Goal: Find specific page/section: Find specific page/section

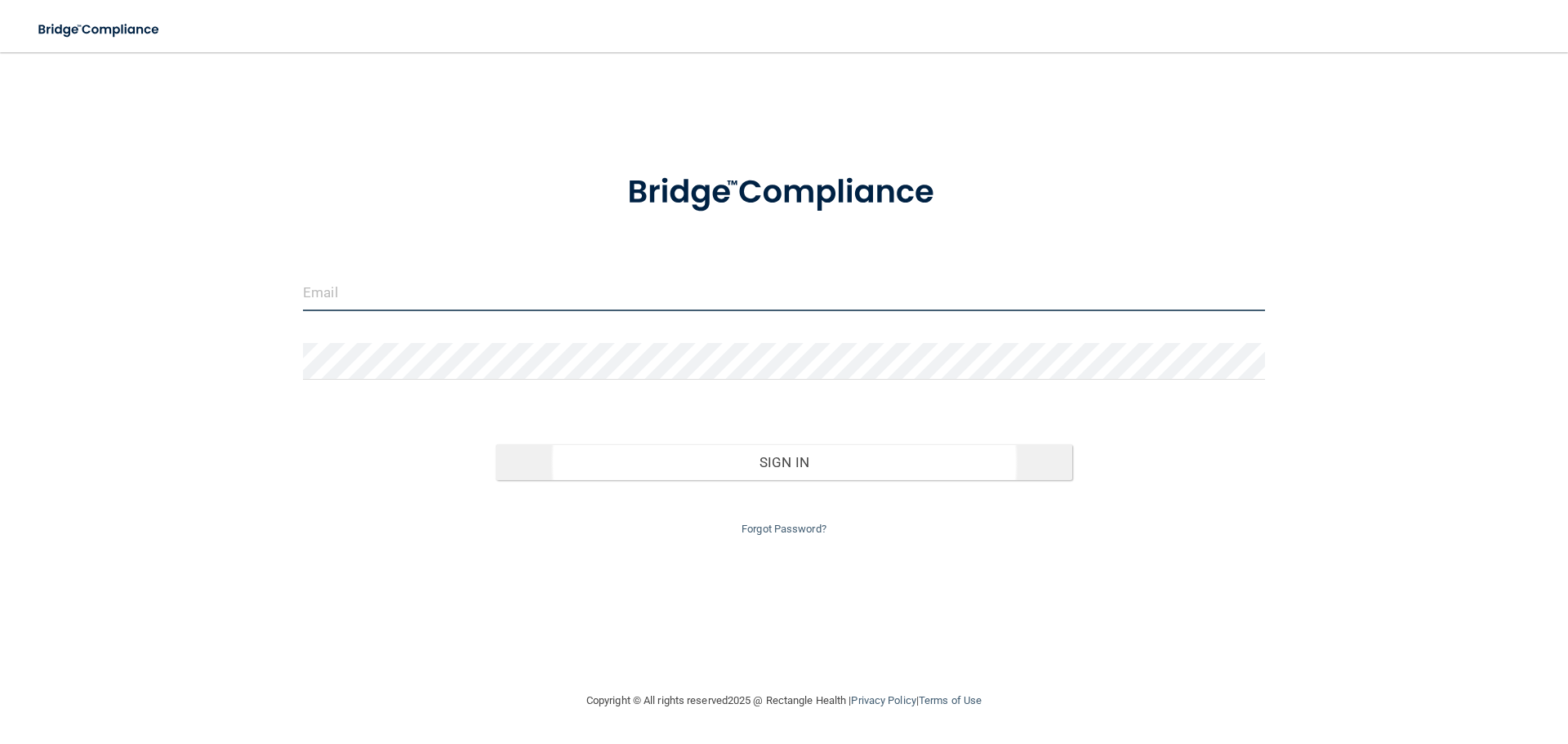
type input "[EMAIL_ADDRESS][DOMAIN_NAME]"
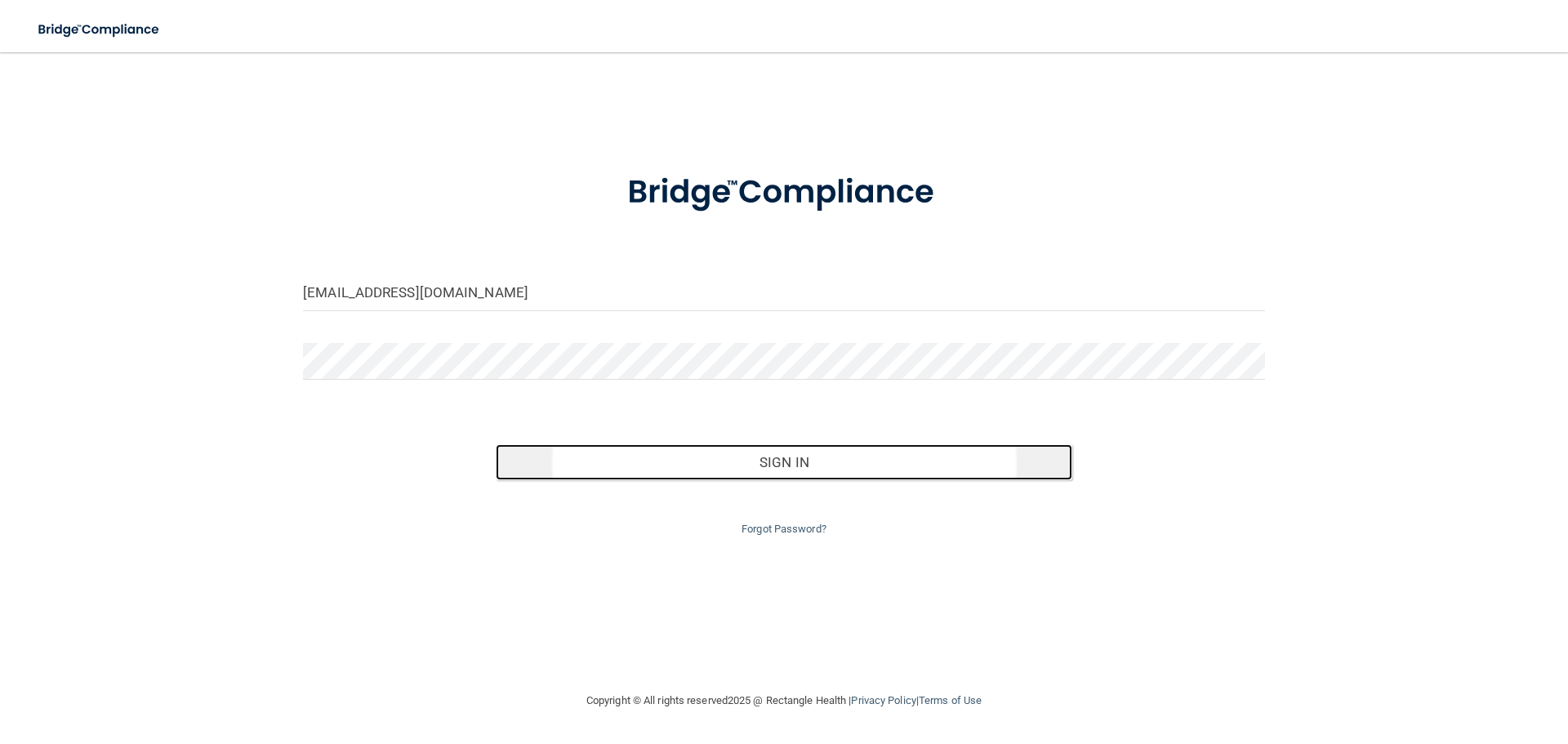
click at [730, 464] on button "Sign In" at bounding box center [784, 461] width 577 height 35
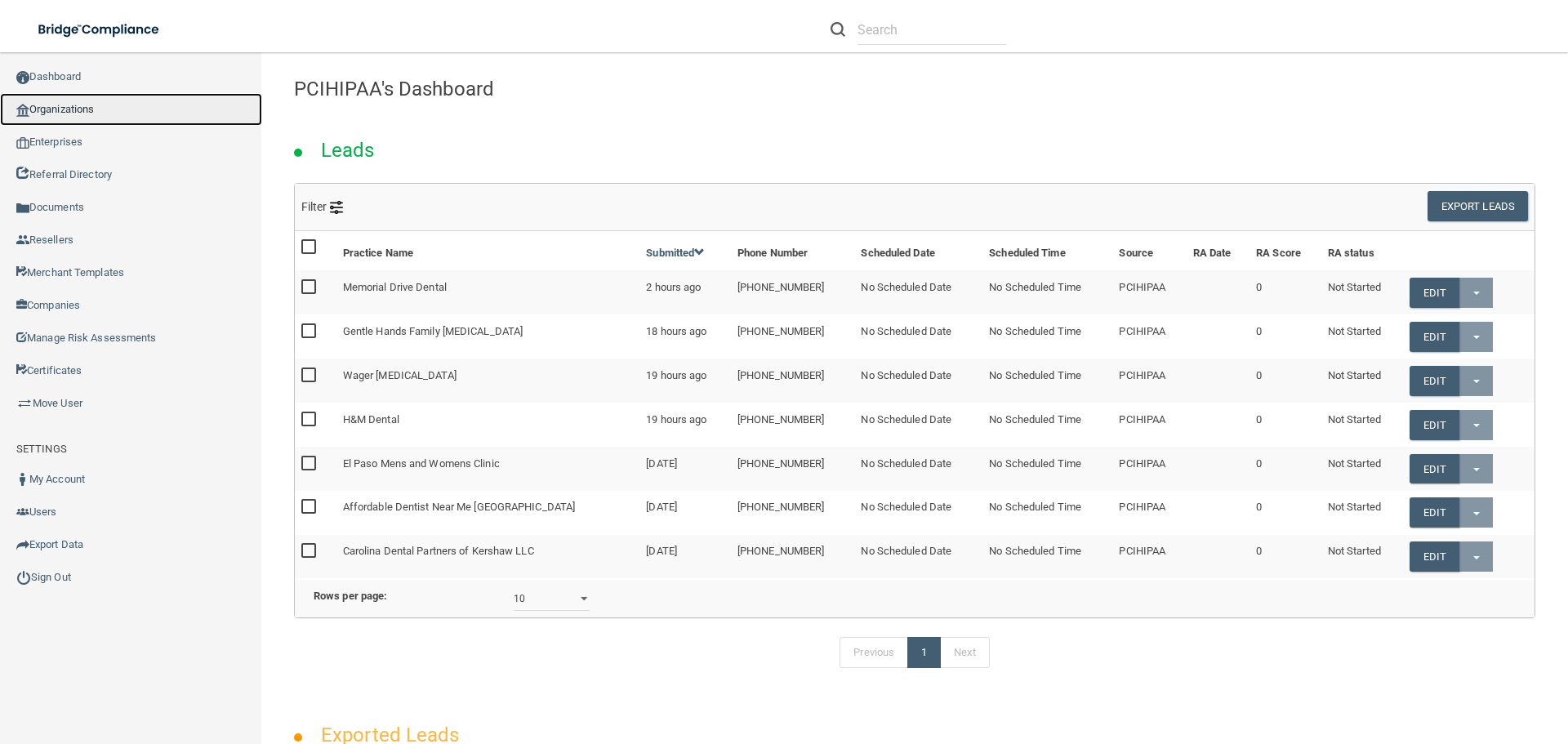
click at [79, 103] on link "Organizations" at bounding box center [130, 109] width 262 height 33
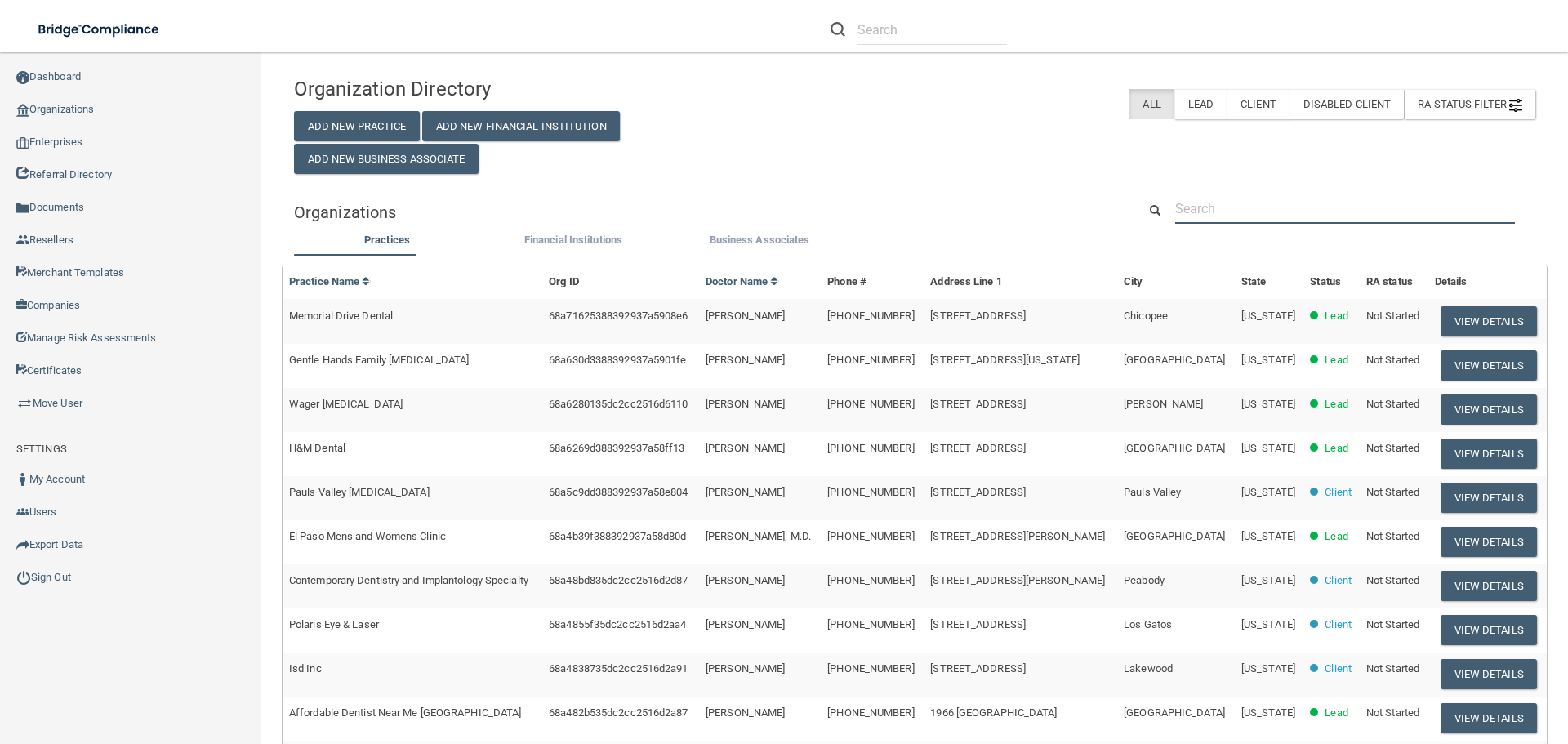
click at [1231, 203] on input "text" at bounding box center [1345, 209] width 339 height 31
paste input "Derek R Cohlmia Dds Pllc"
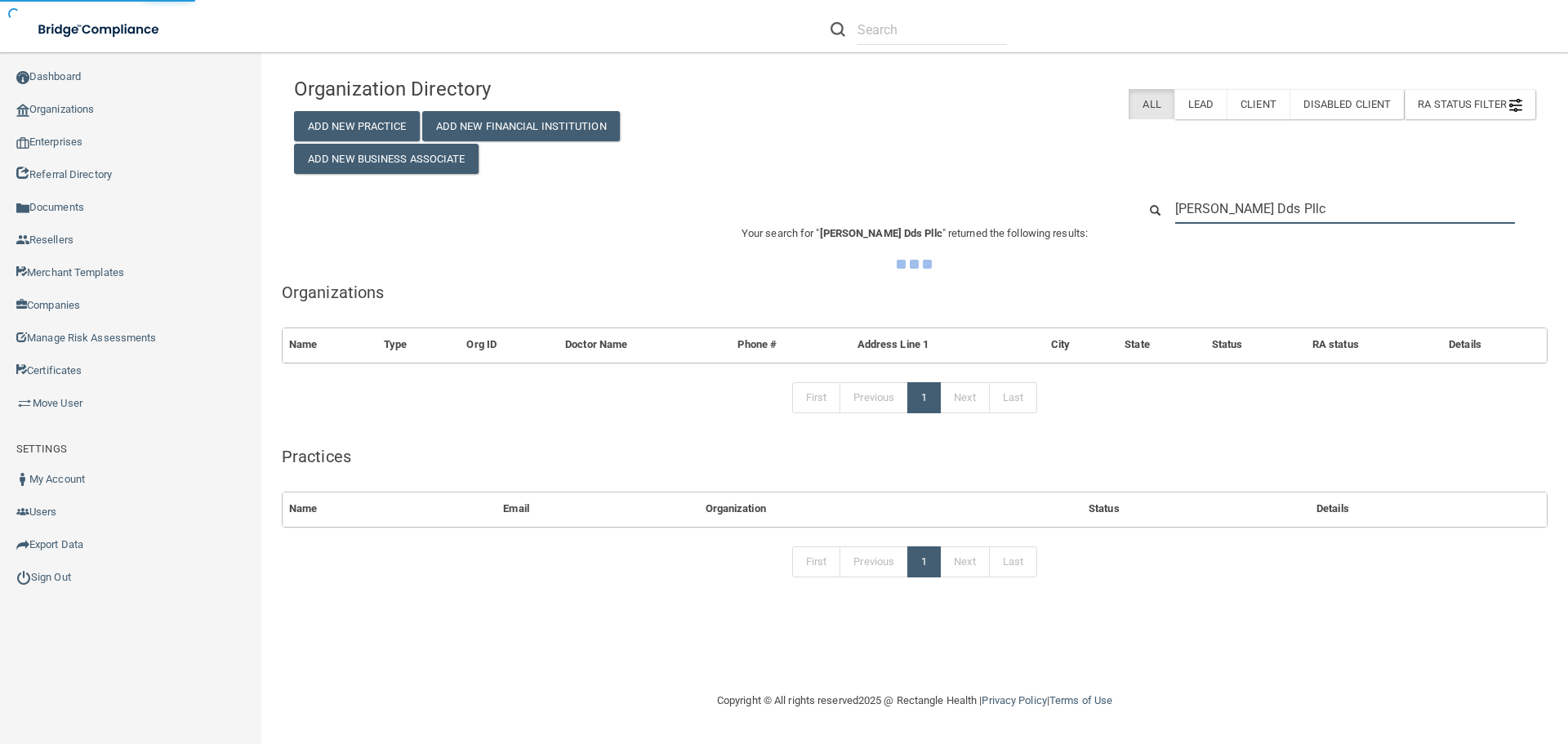
type input "Derek R Cohlmia Dds Pllc"
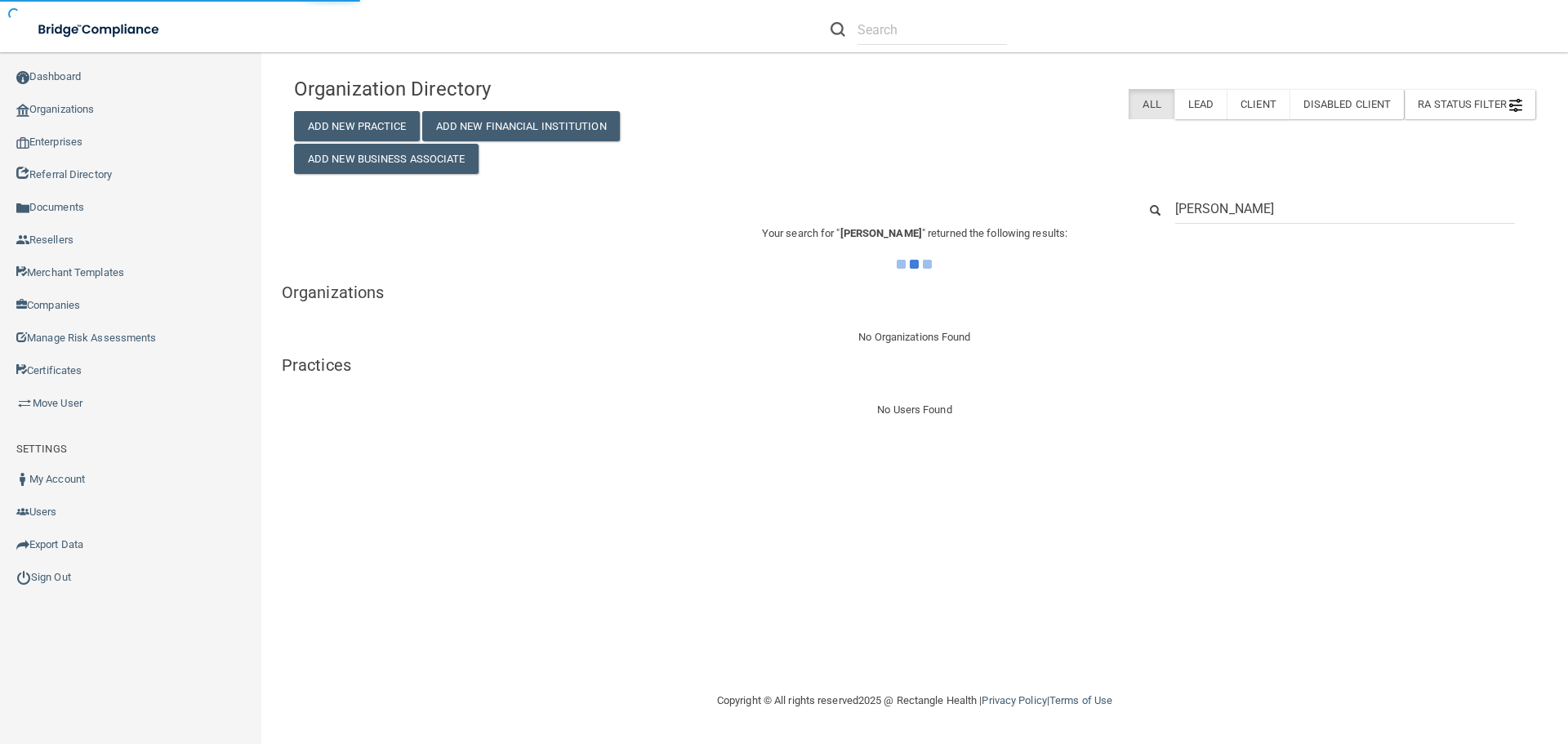
type input "Derek R Cohlmia"
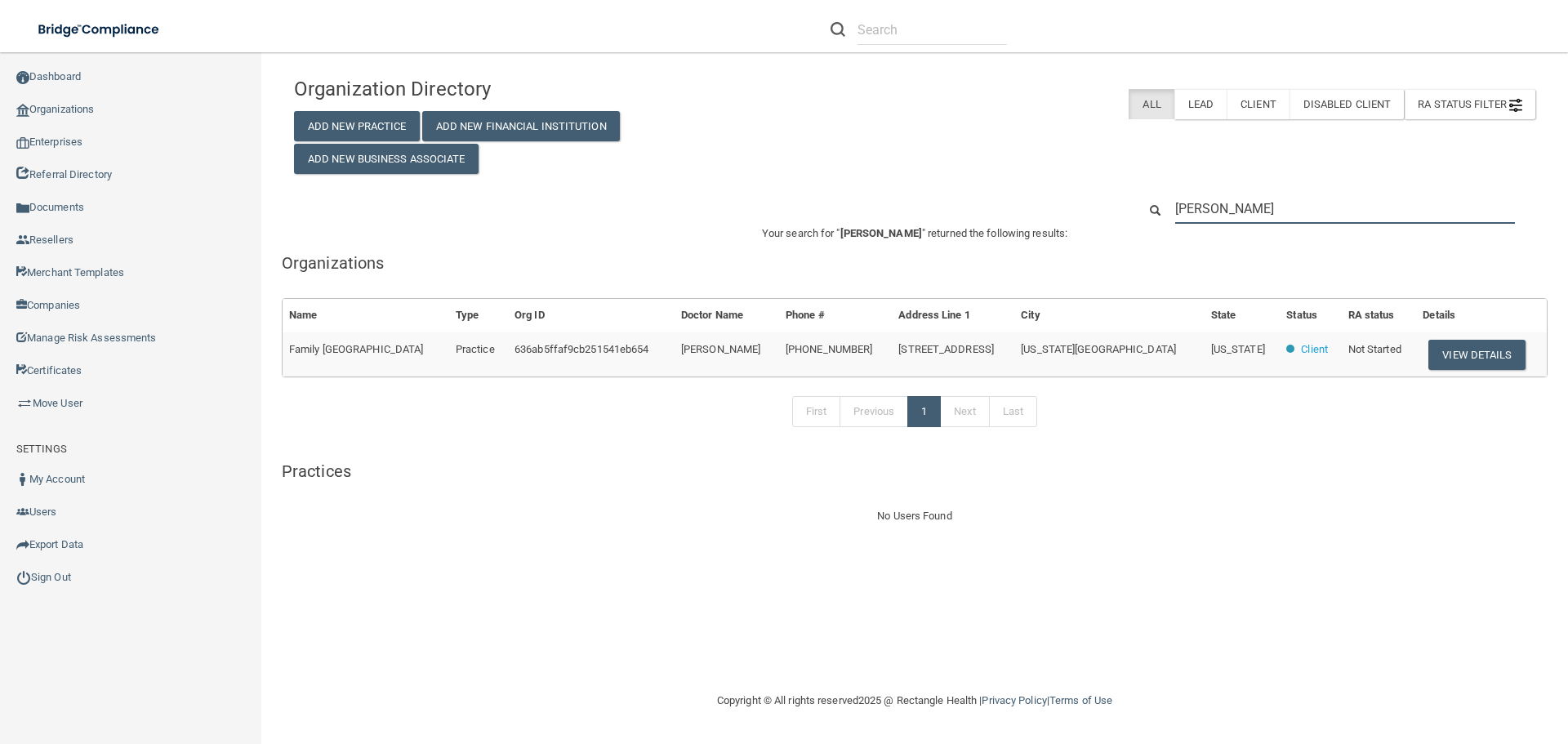
drag, startPoint x: 1305, startPoint y: 211, endPoint x: 990, endPoint y: 201, distance: 315.2
click at [1026, 196] on div "Derek R Cohlmia" at bounding box center [914, 209] width 1266 height 31
paste input "405) 848-2886"
type input "405) 848-2886"
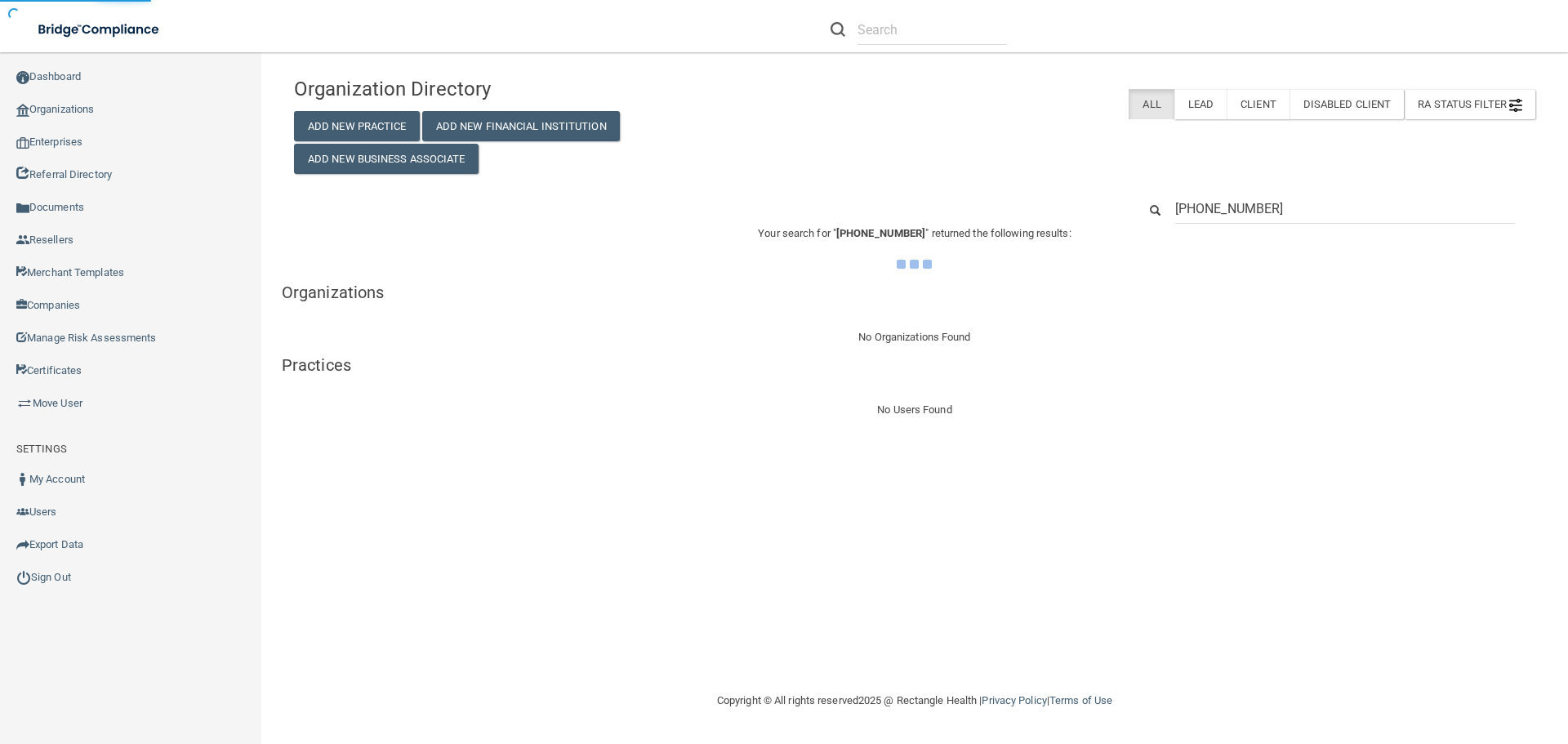
type input "(405) 848-2886"
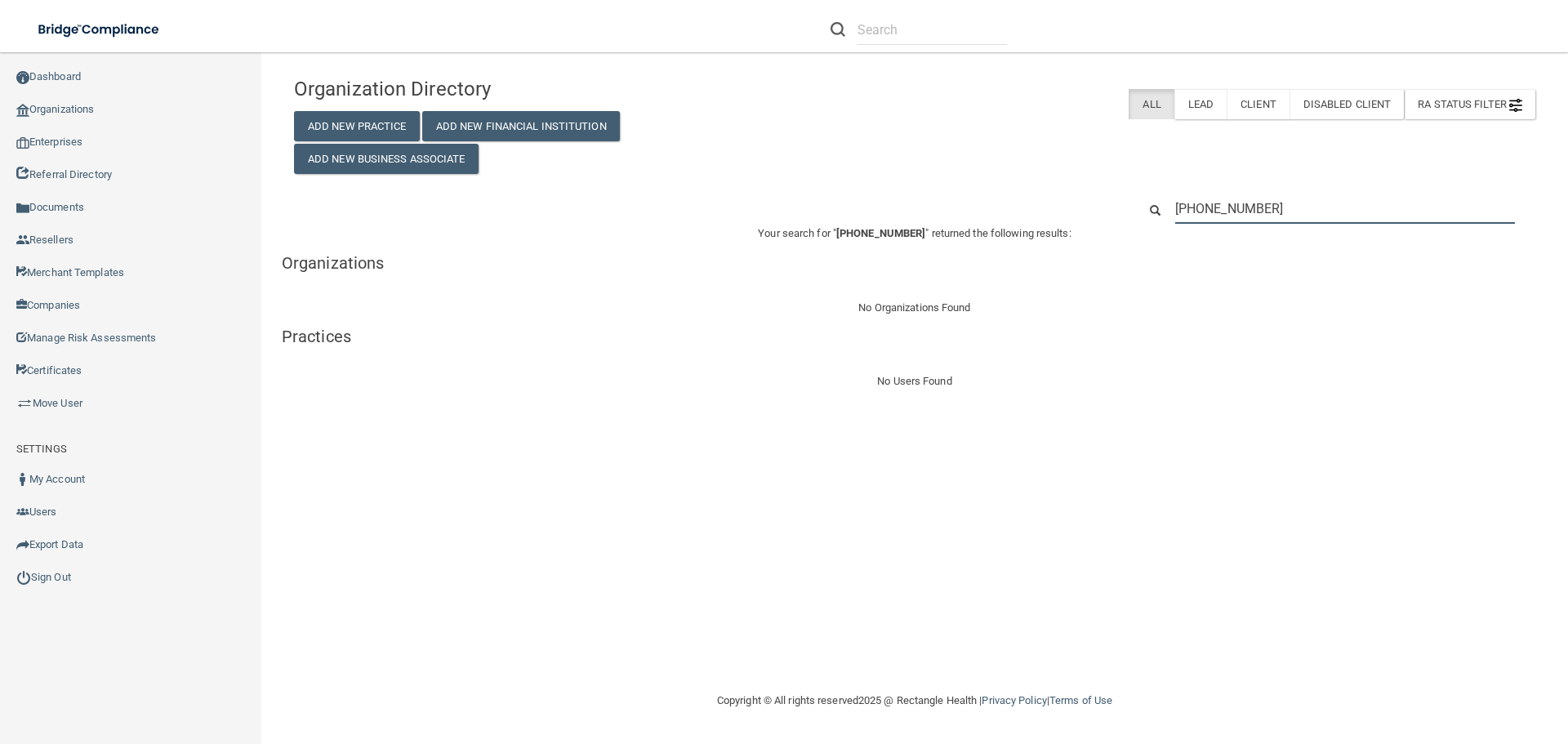
click at [1288, 198] on input "(405) 848-2886" at bounding box center [1345, 209] width 339 height 31
drag, startPoint x: 1288, startPoint y: 204, endPoint x: 910, endPoint y: 211, distance: 378.1
click at [910, 211] on div "(405) 848-2886" at bounding box center [914, 209] width 1266 height 31
paste input "Derek R Cohlmia D.D.S. PLLC"
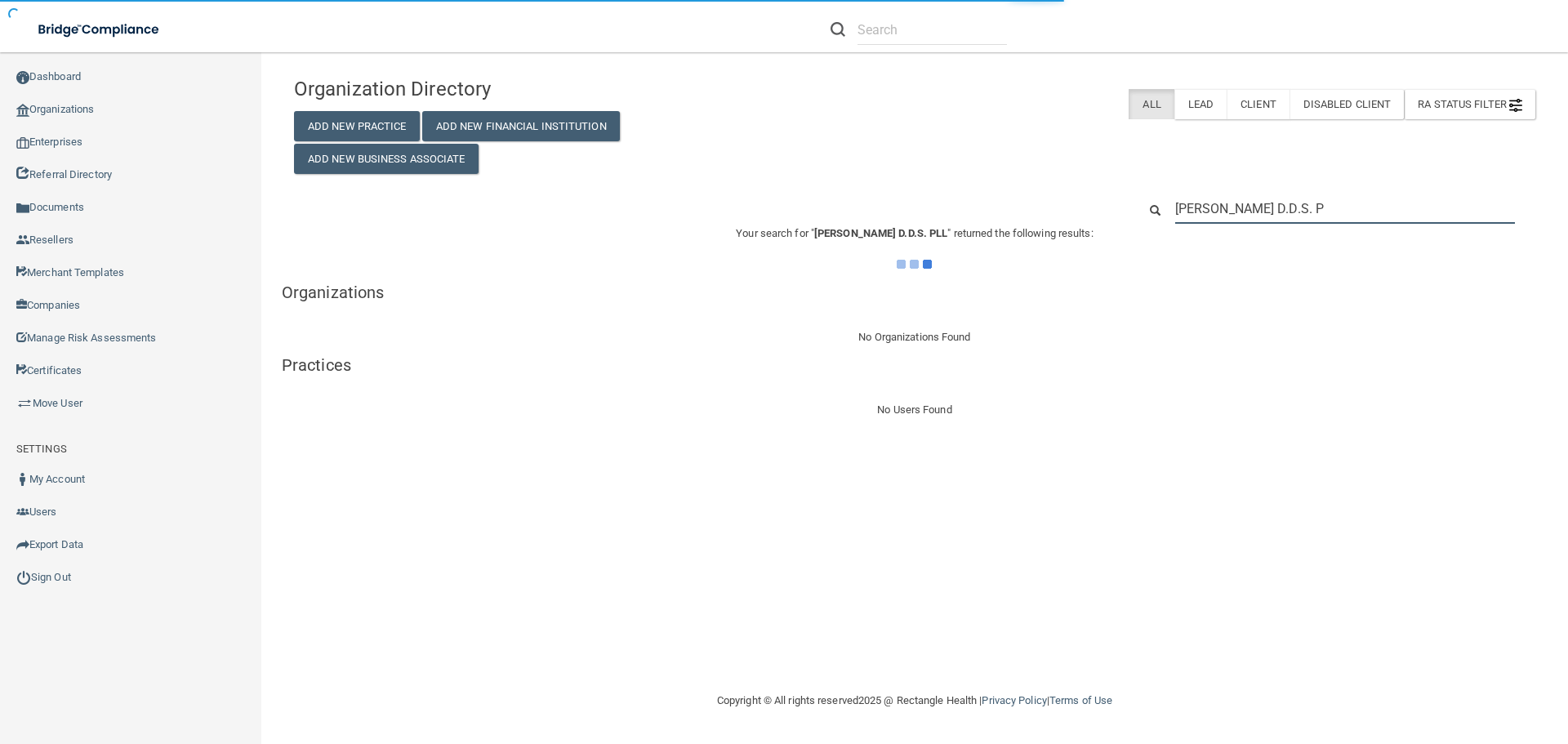
type input "Derek R Cohlmia D.D.S."
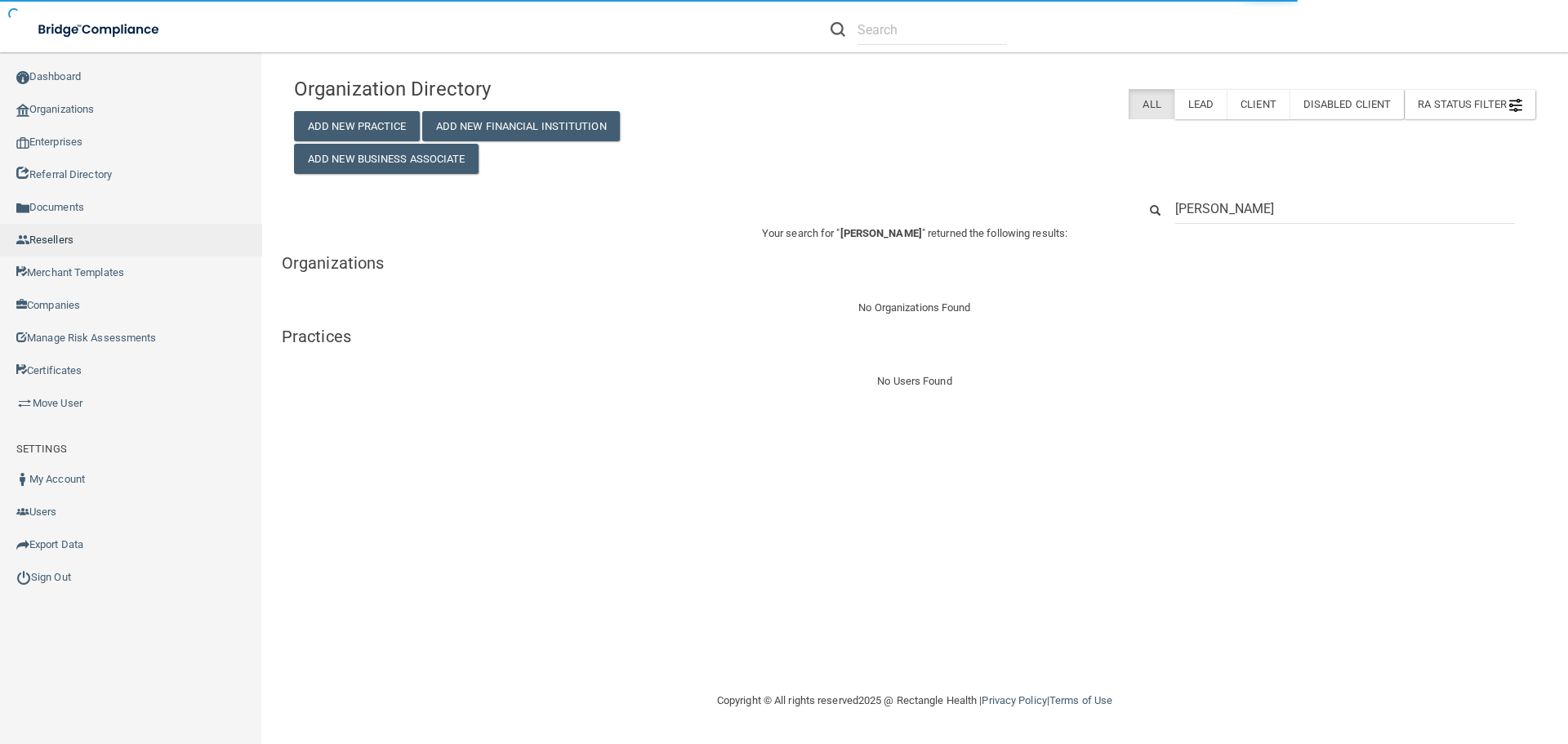
type input "Derek R Cohlmia"
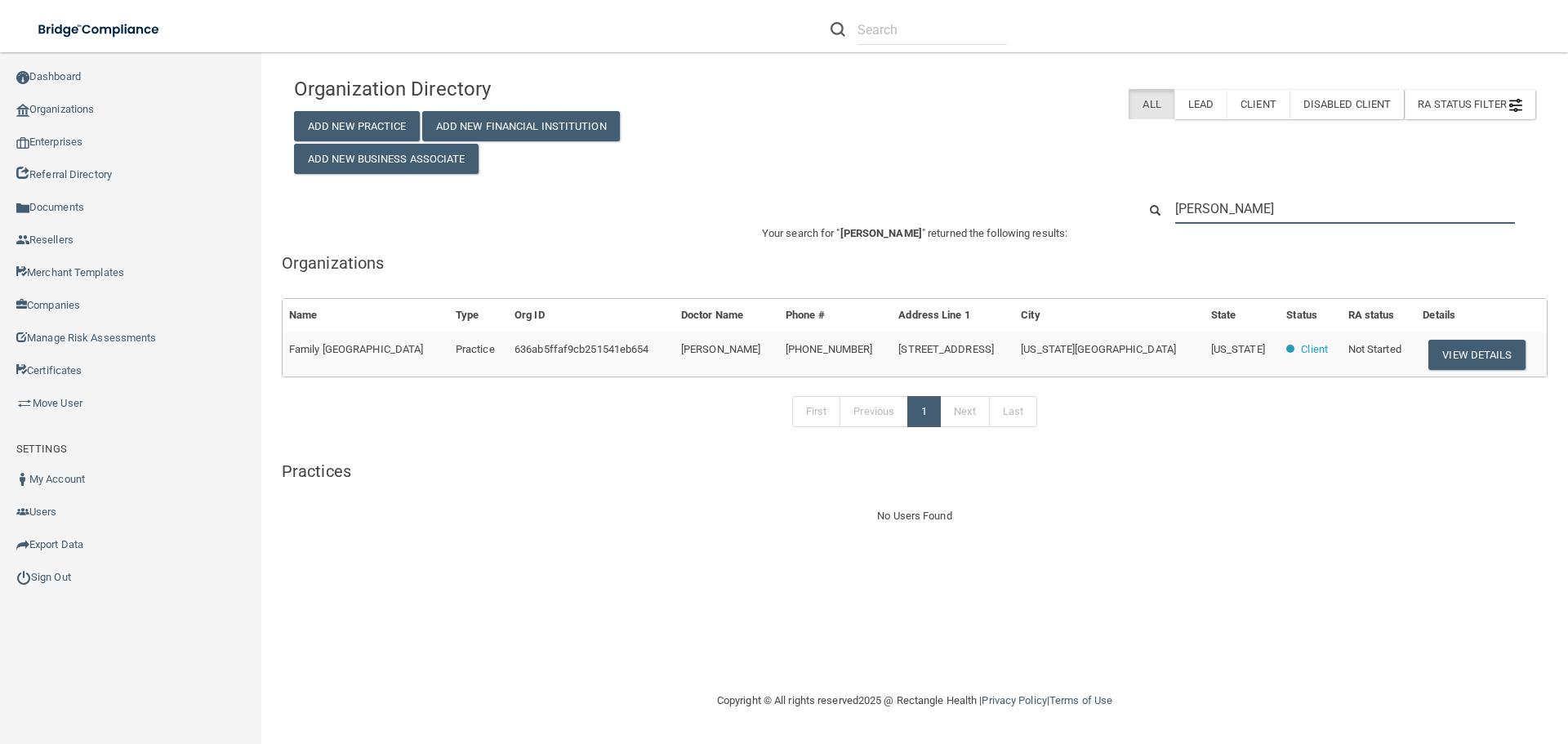
drag, startPoint x: 1297, startPoint y: 209, endPoint x: 990, endPoint y: 212, distance: 307.0
click at [1006, 214] on div "Derek R Cohlmia" at bounding box center [914, 209] width 1266 height 31
paste input "dcohlmia@familydollar.com"
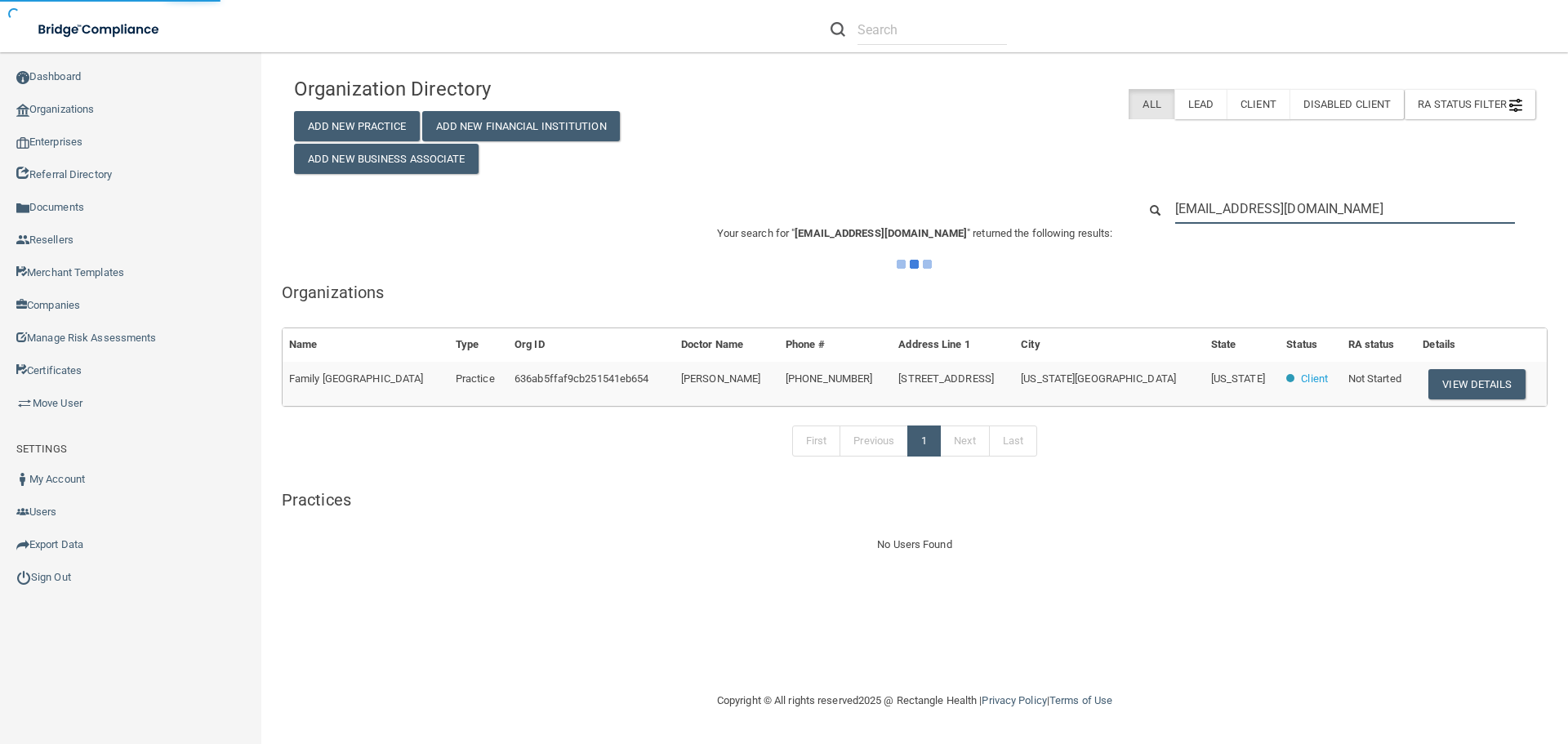
type input "dcohlmia@familydollar.com"
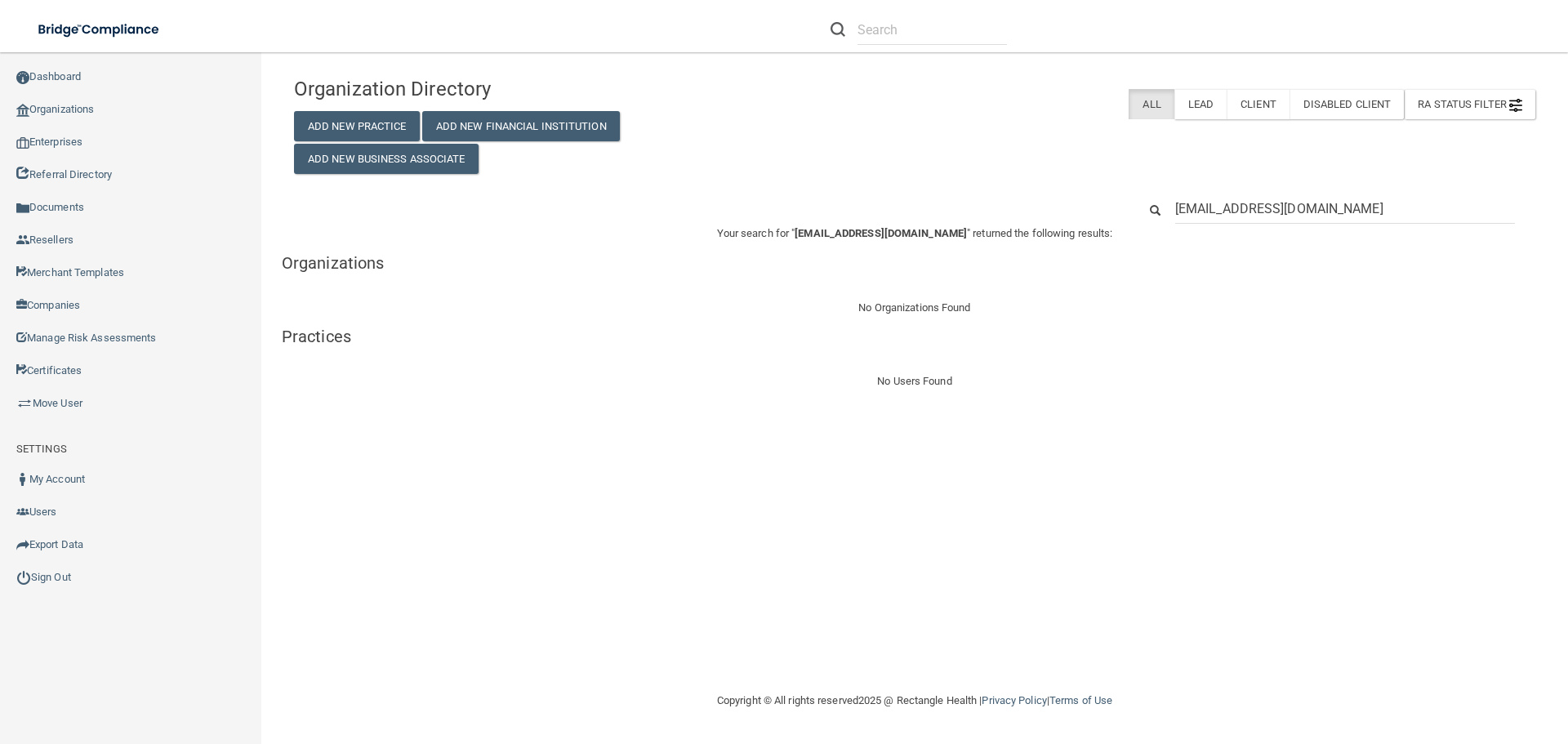
click at [1382, 207] on input "dcohlmia@familydollar.com" at bounding box center [1345, 209] width 339 height 31
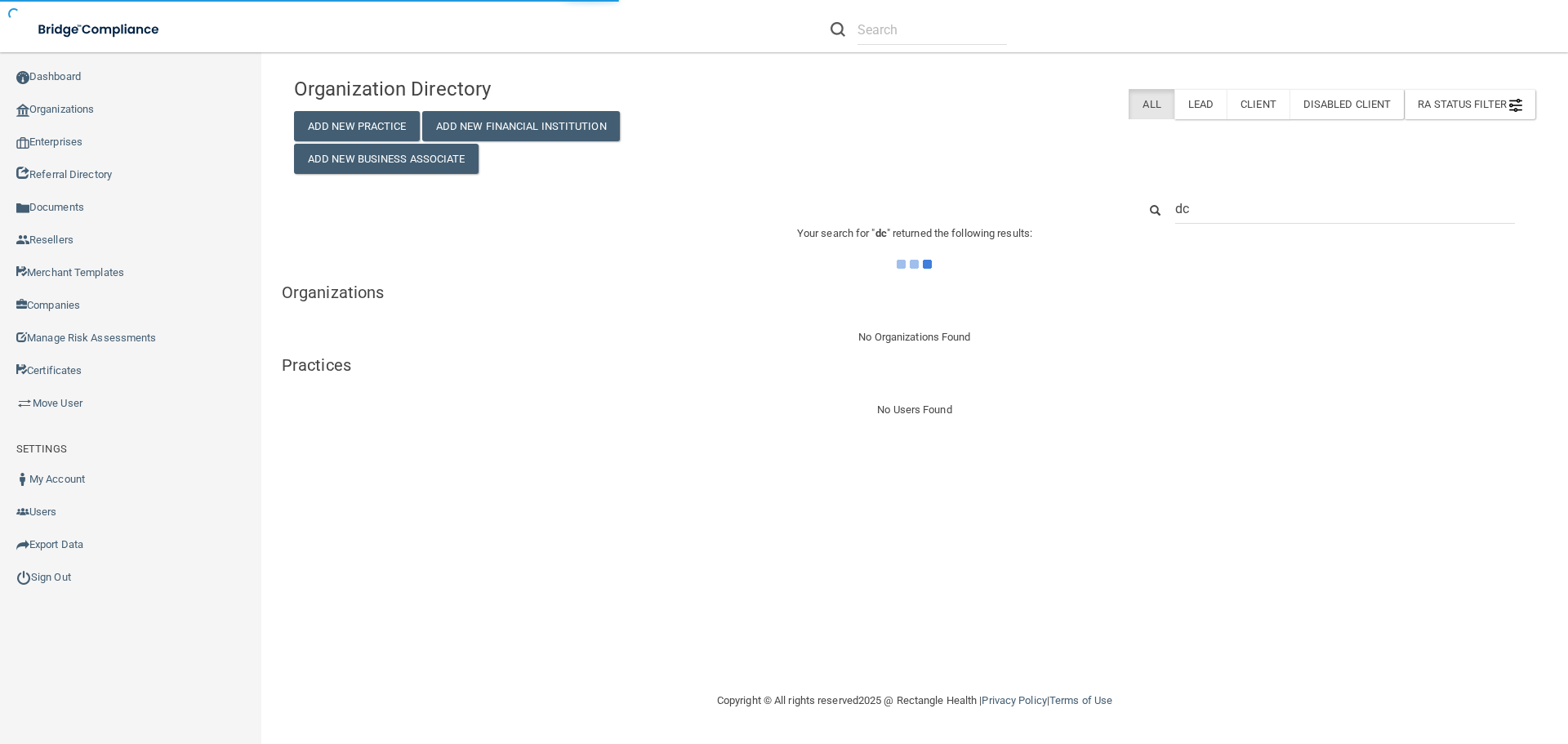
type input "d"
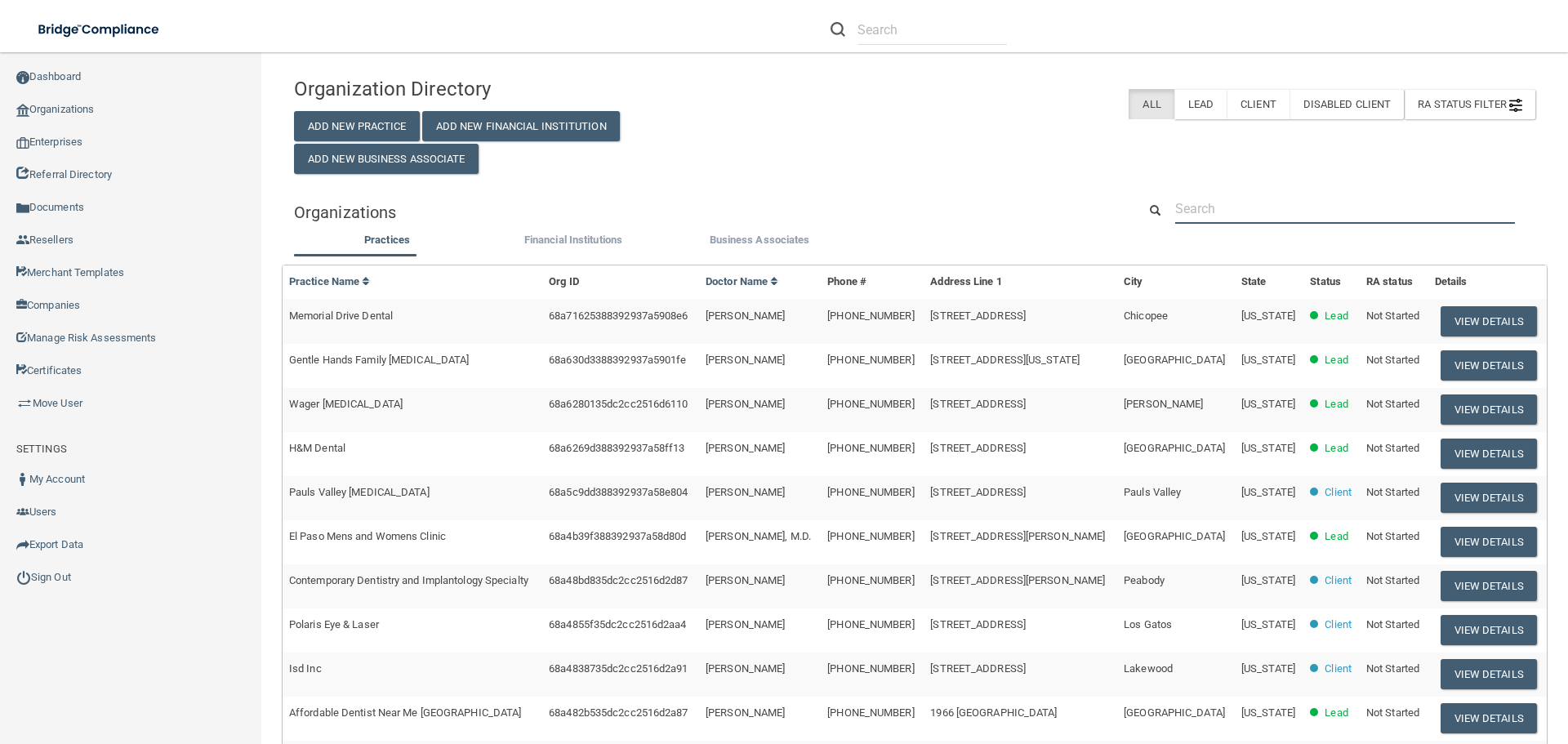
click at [1245, 214] on input "text" at bounding box center [1345, 209] width 339 height 31
paste input "Derek R Cohlmia"
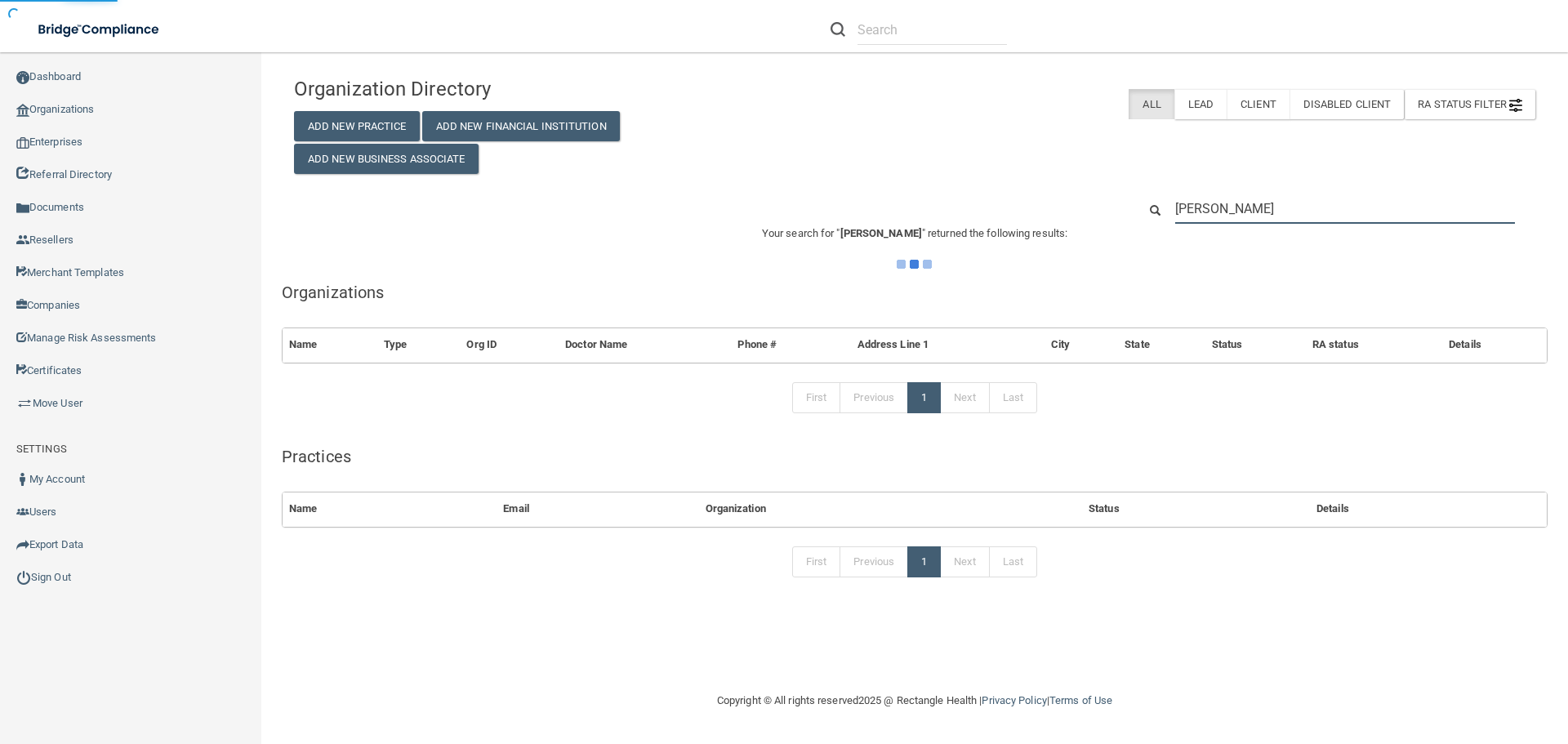
type input "Derek R Cohlmia"
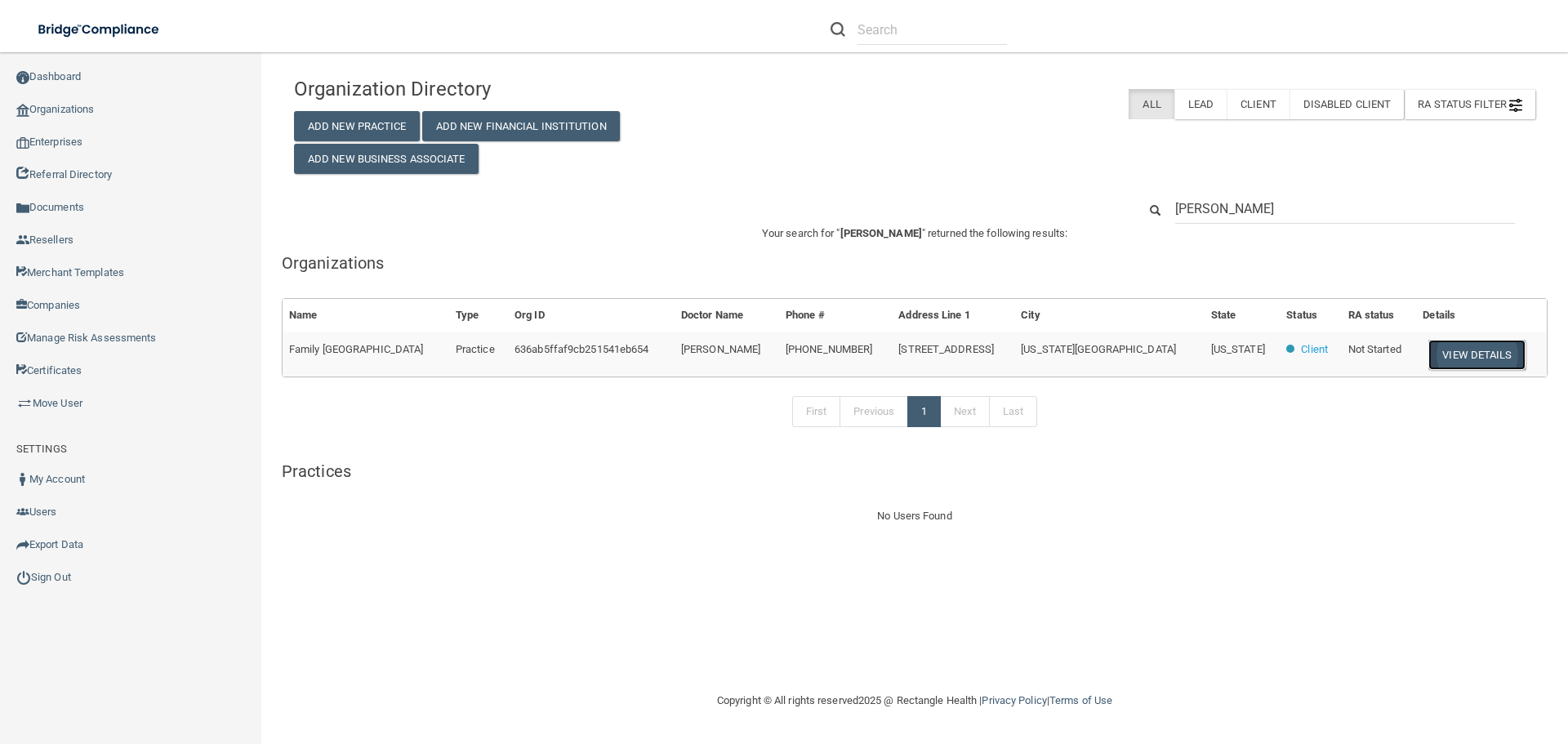
click at [1464, 356] on button "View Details" at bounding box center [1476, 355] width 97 height 31
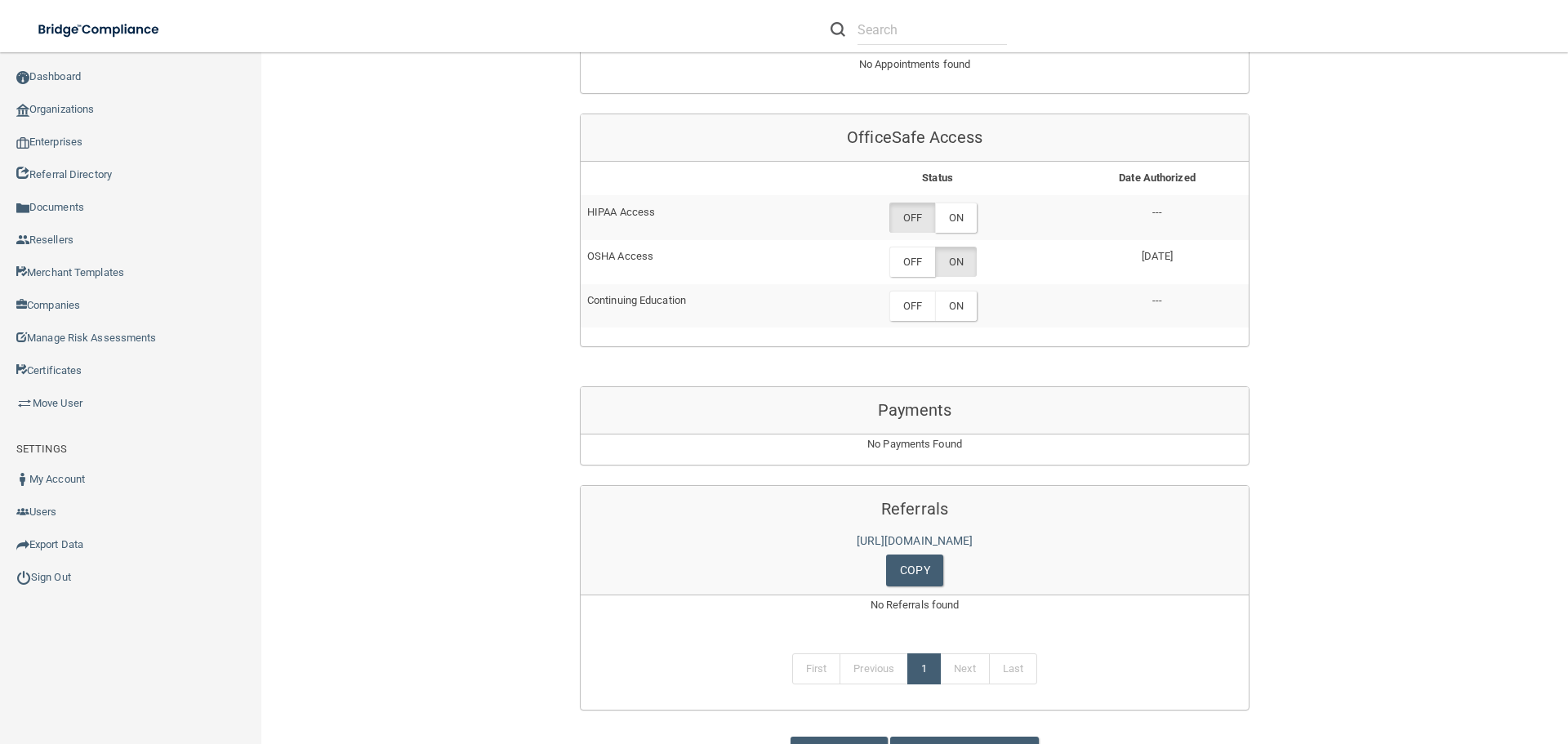
scroll to position [781, 0]
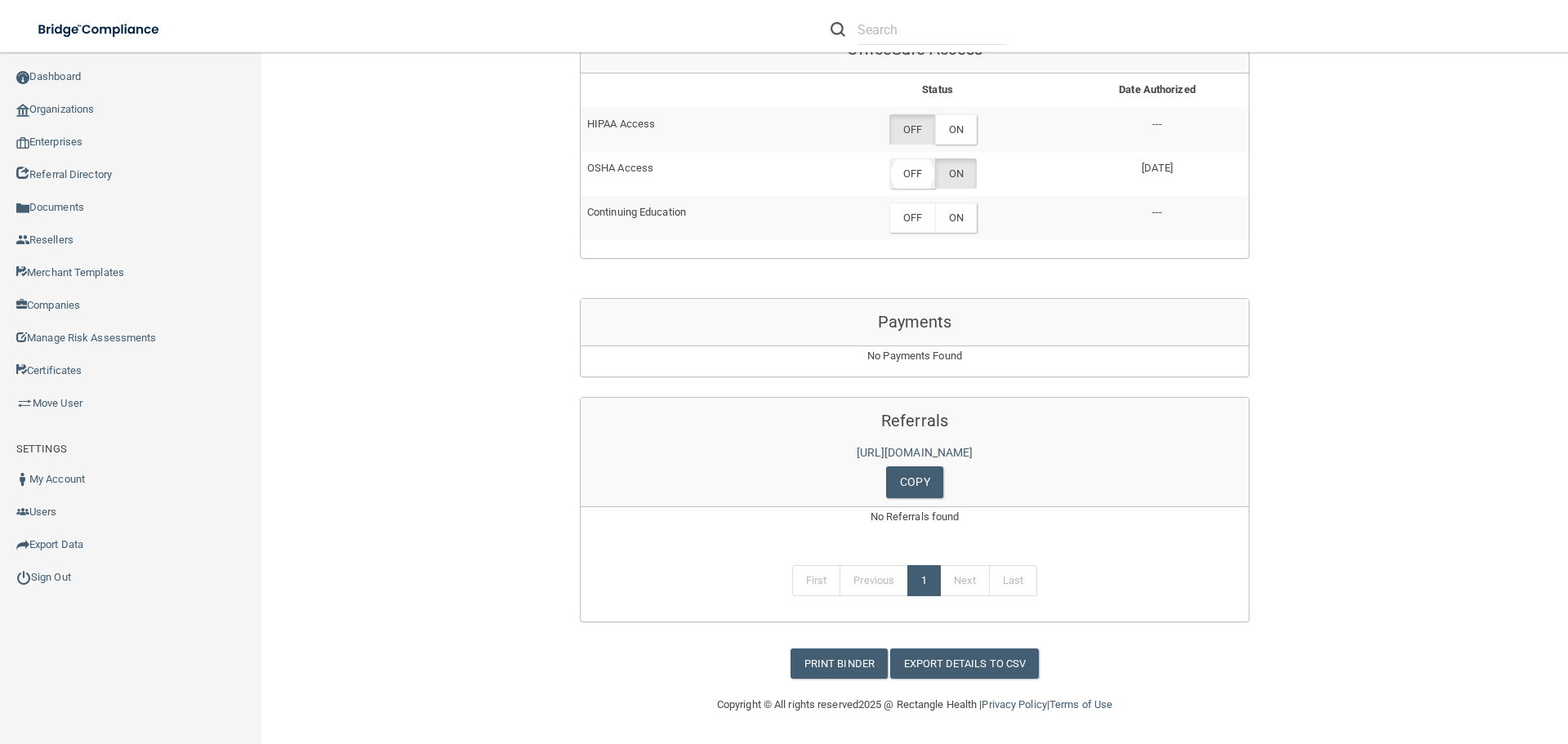
click at [910, 170] on label "OFF" at bounding box center [912, 174] width 46 height 31
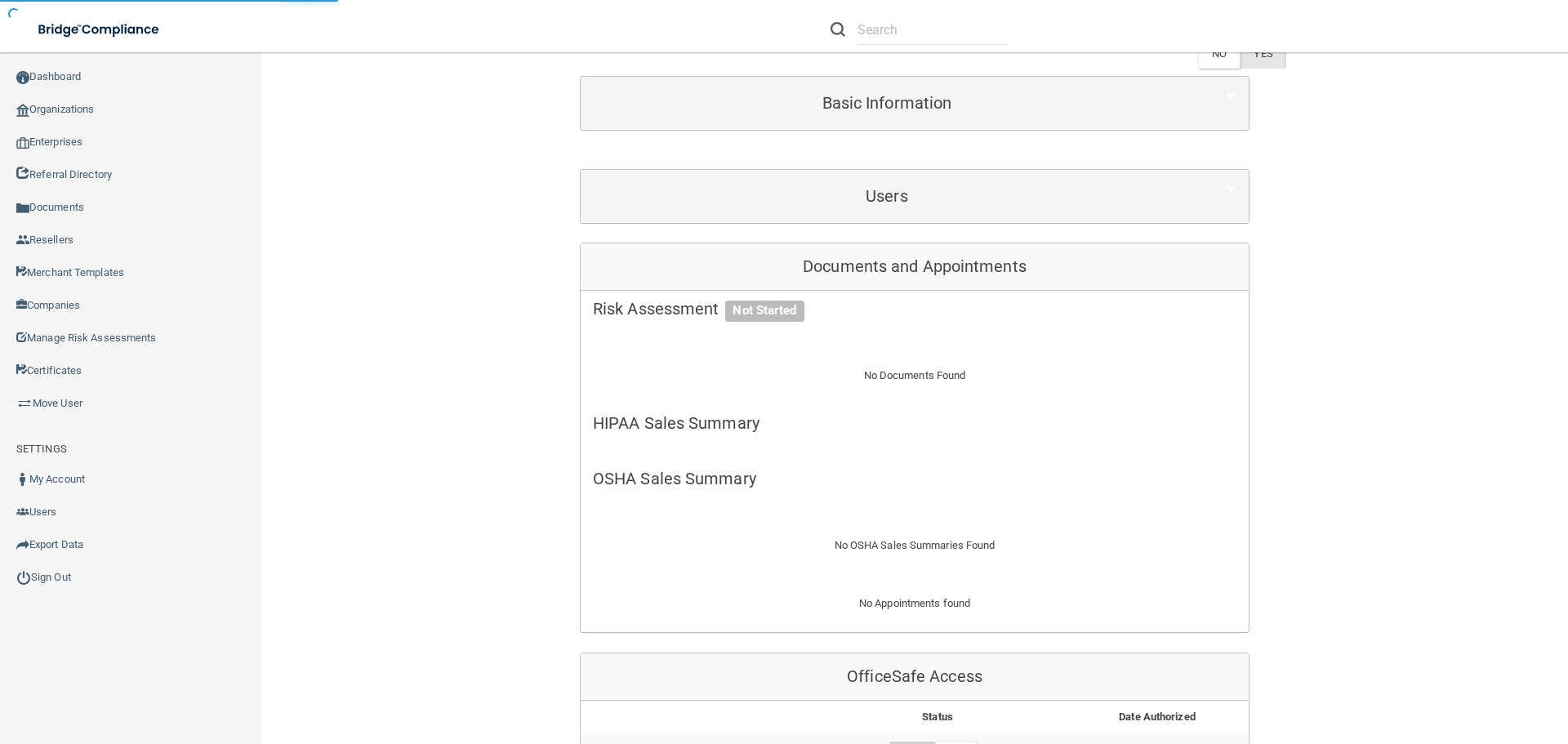
scroll to position [0, 0]
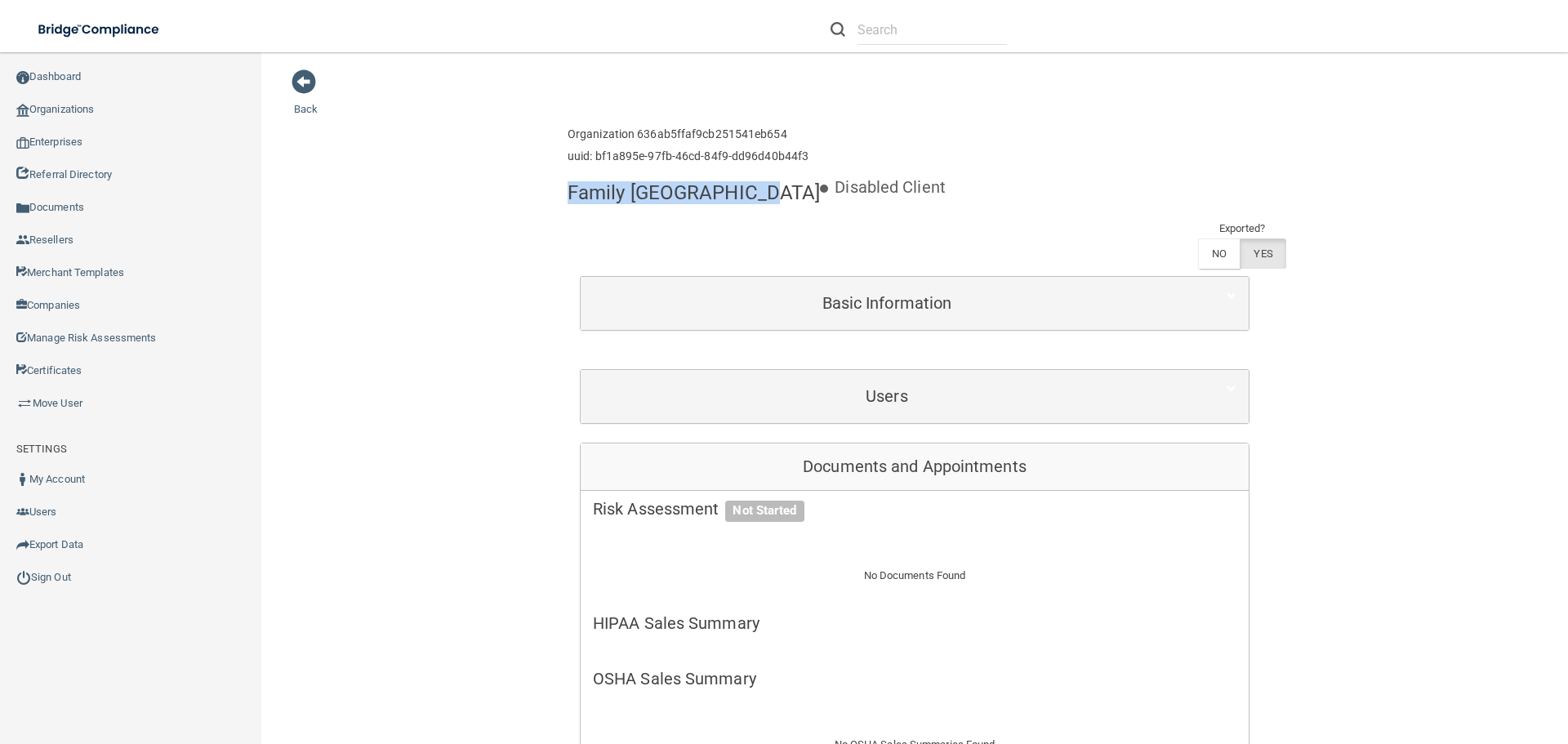
drag, startPoint x: 743, startPoint y: 191, endPoint x: 555, endPoint y: 174, distance: 188.8
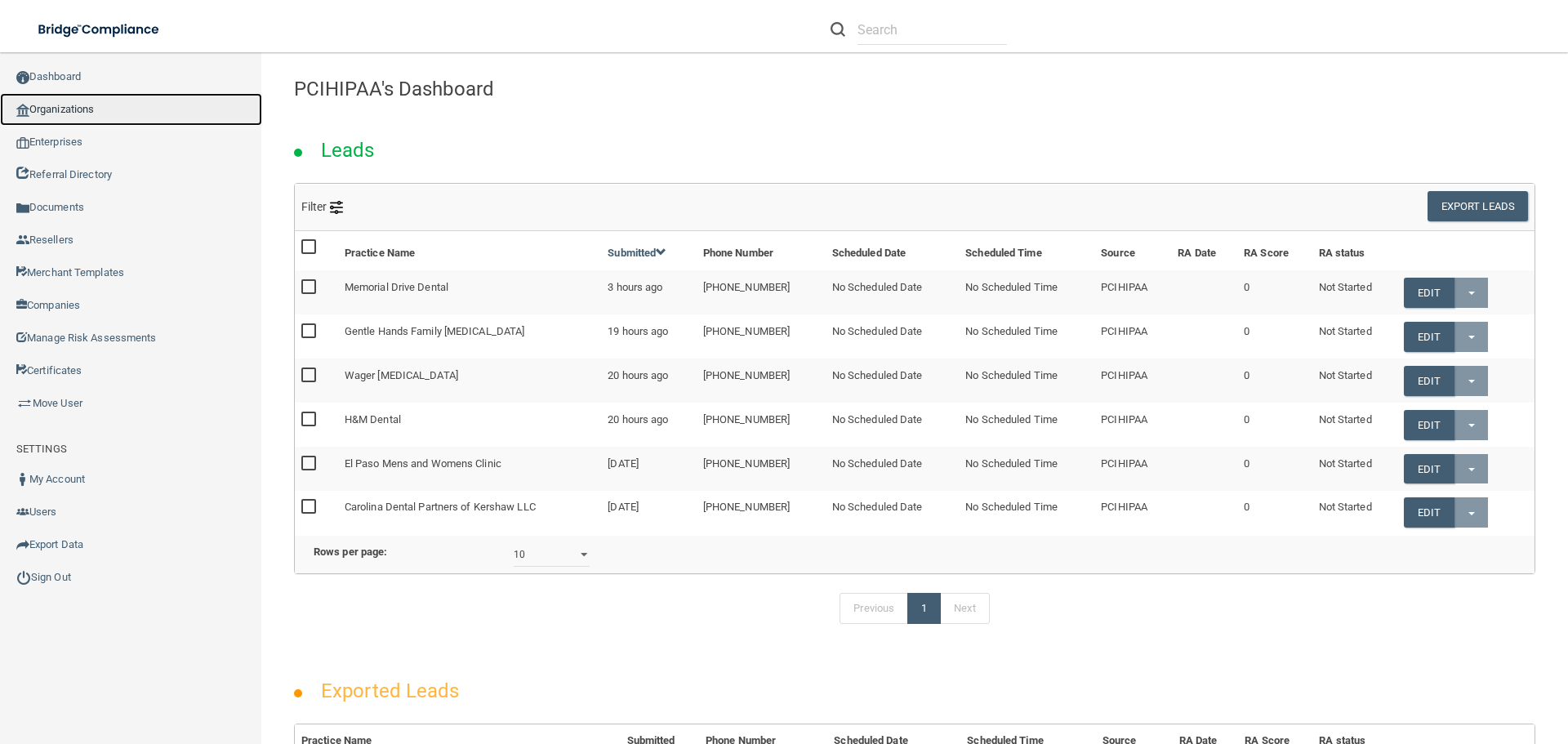
click at [78, 118] on link "Organizations" at bounding box center [130, 109] width 262 height 33
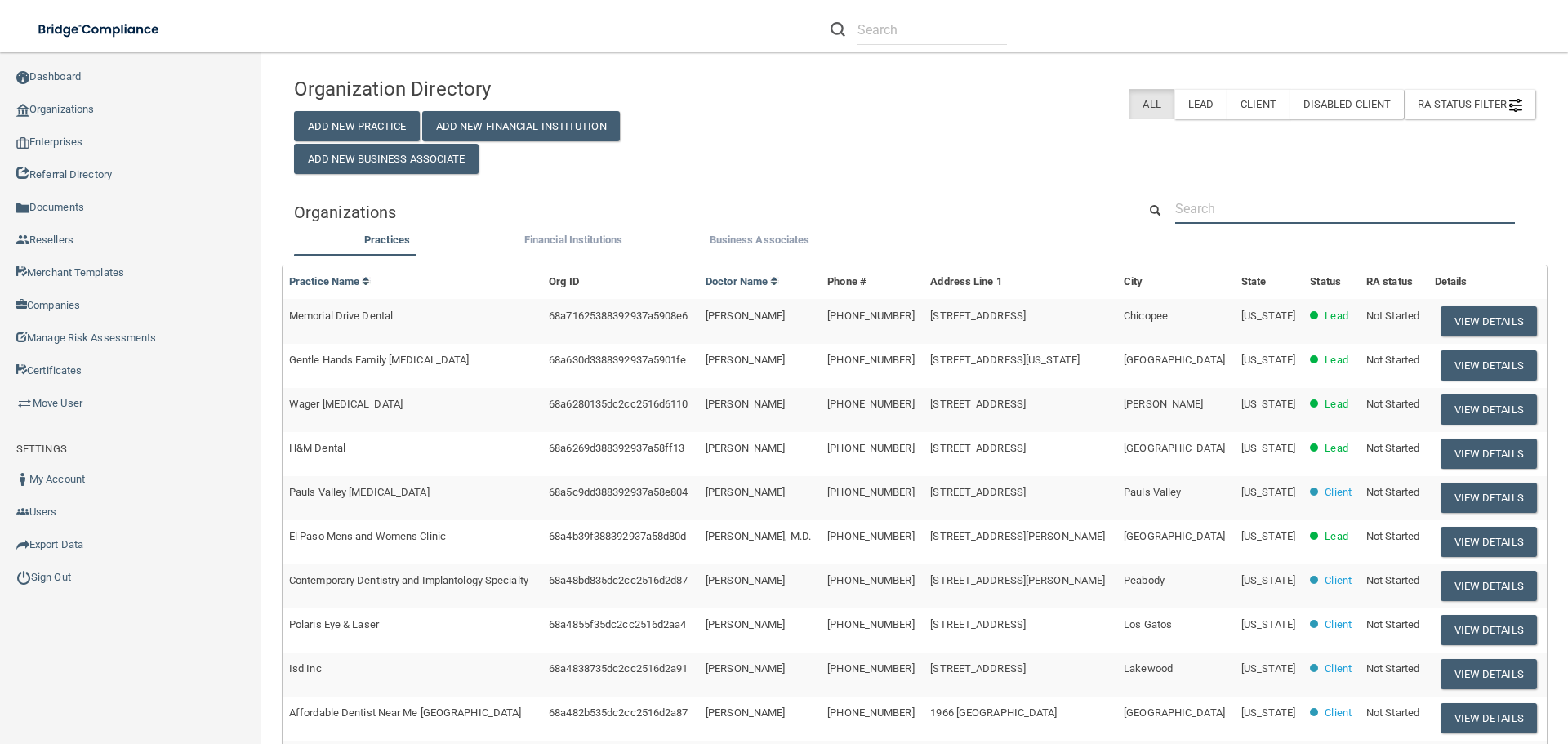
click at [1262, 207] on input "text" at bounding box center [1345, 209] width 339 height 31
paste input "Lumberton Pediatric Dentistry [PERSON_NAME] DDS MS"
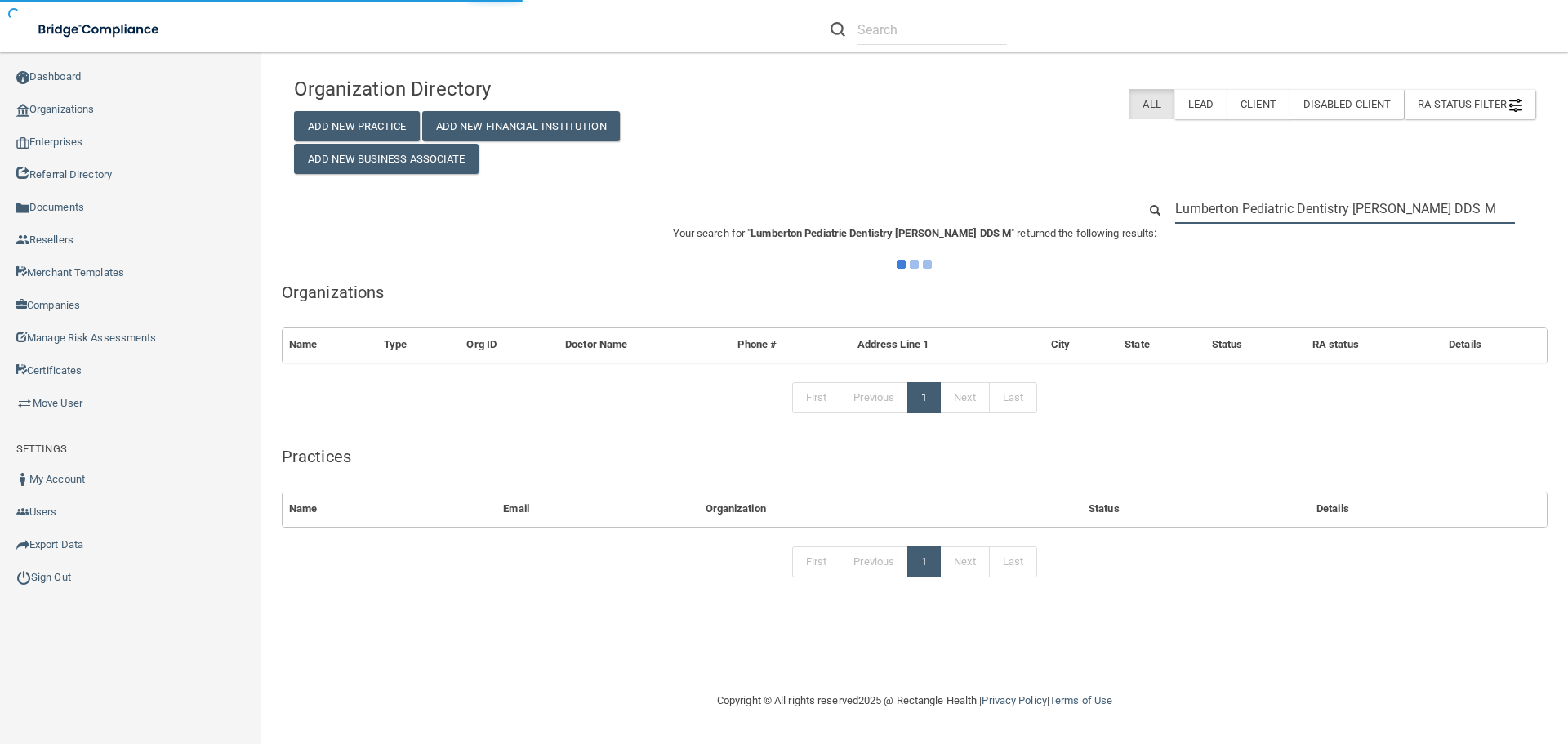
scroll to position [0, 37]
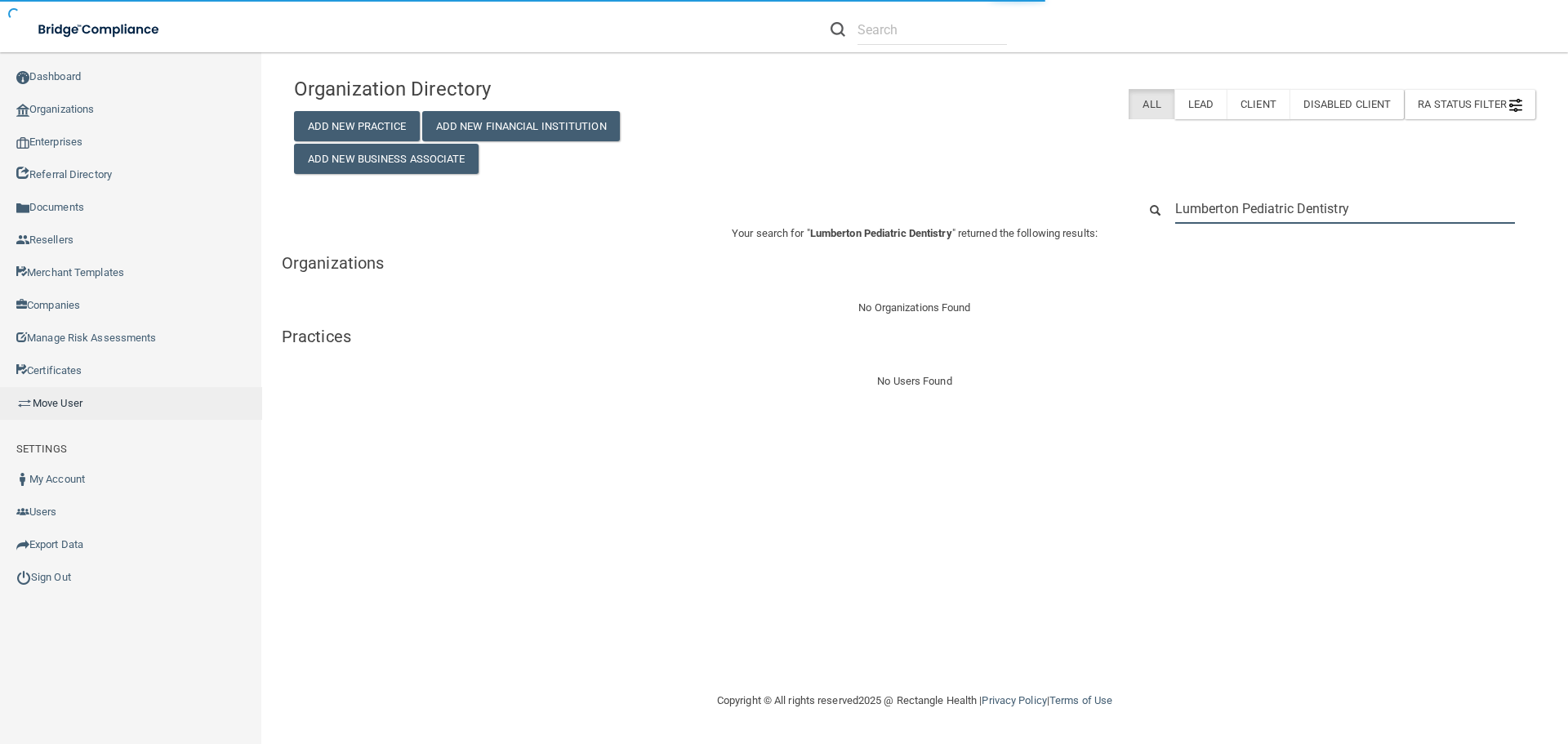
type input "Lumberton Pediatric Dentistry"
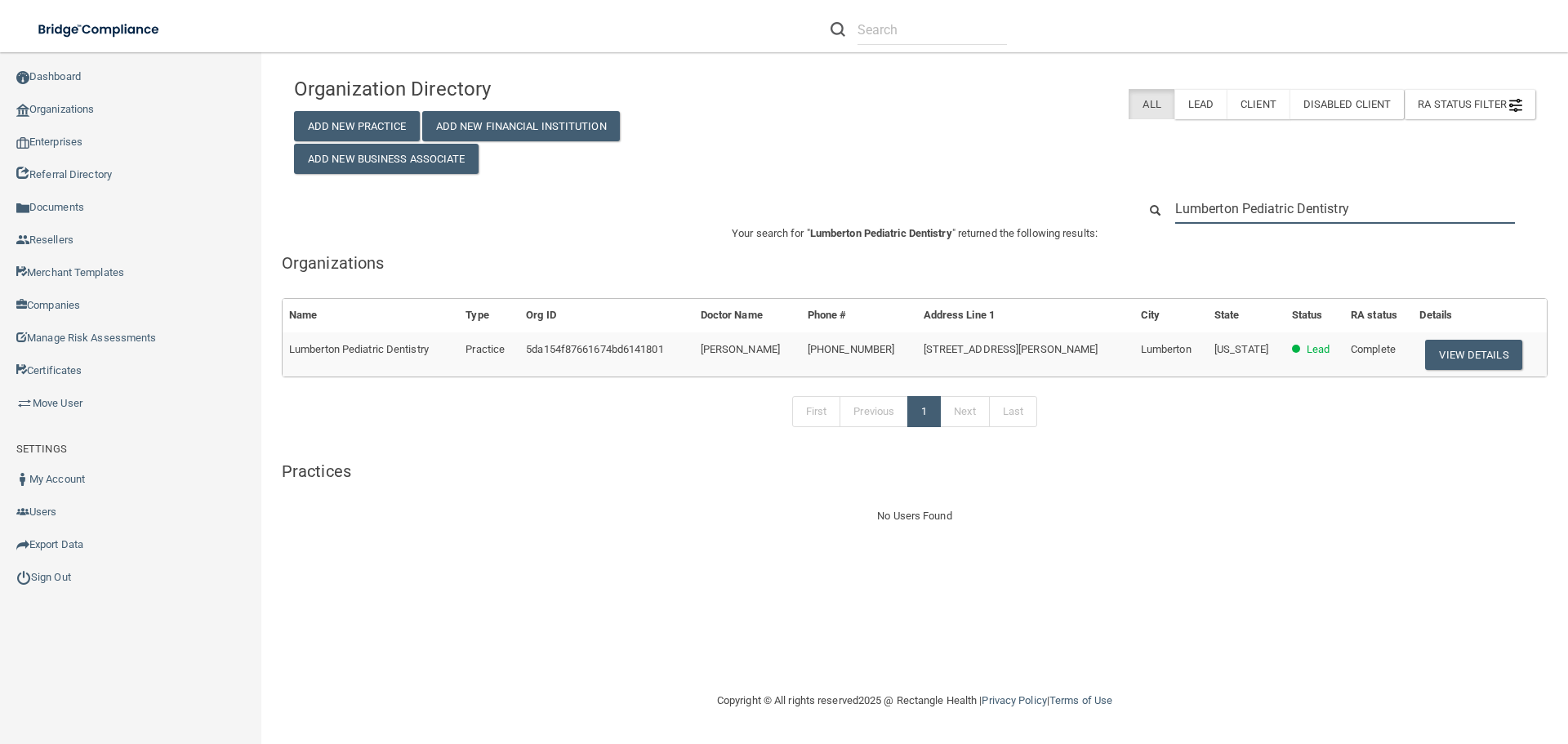
drag, startPoint x: 1367, startPoint y: 207, endPoint x: 1149, endPoint y: 206, distance: 218.0
click at [1151, 204] on div "Lumberton Pediatric Dentistry" at bounding box center [1336, 209] width 422 height 31
paste input "[PHONE_NUMBER]"
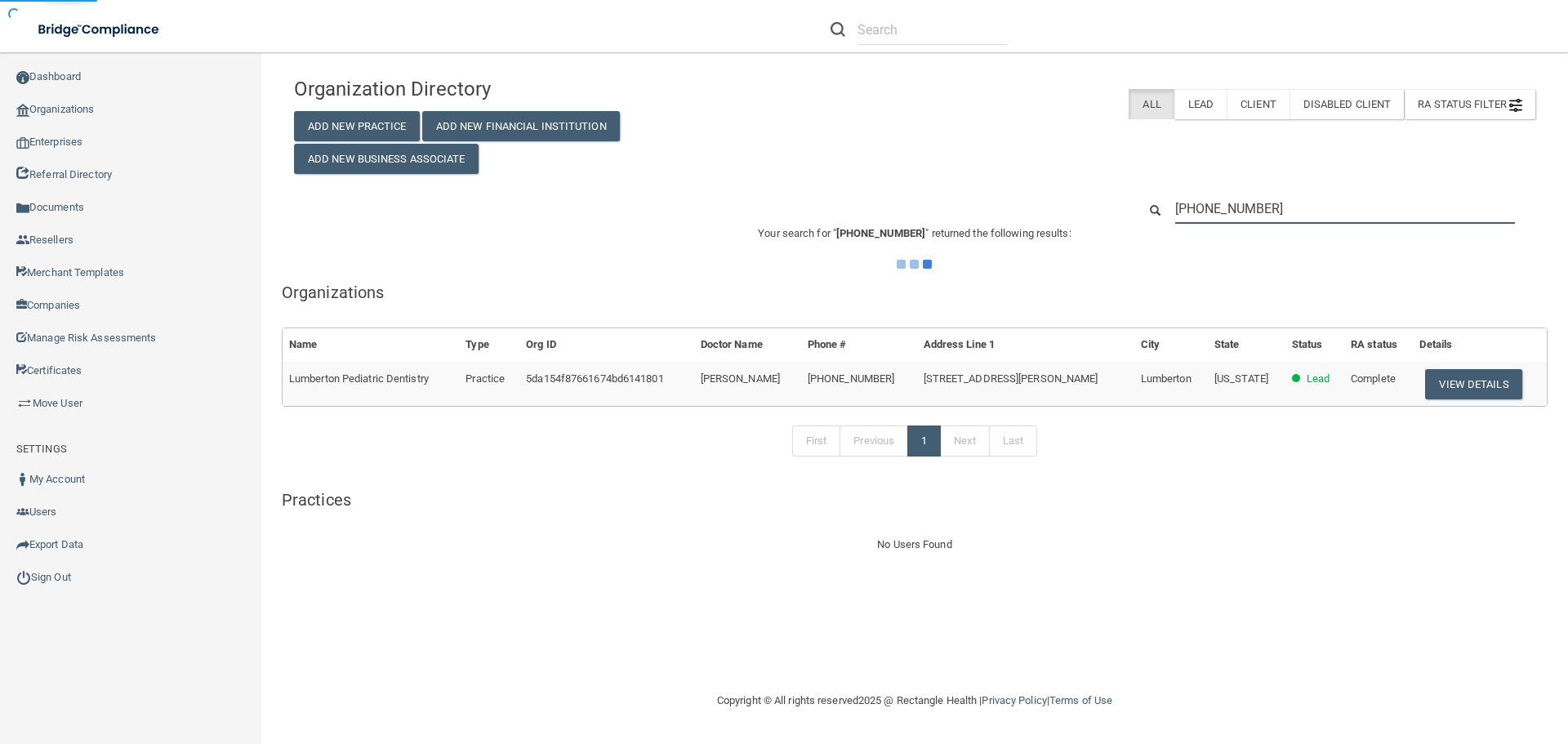
type input "[PHONE_NUMBER]"
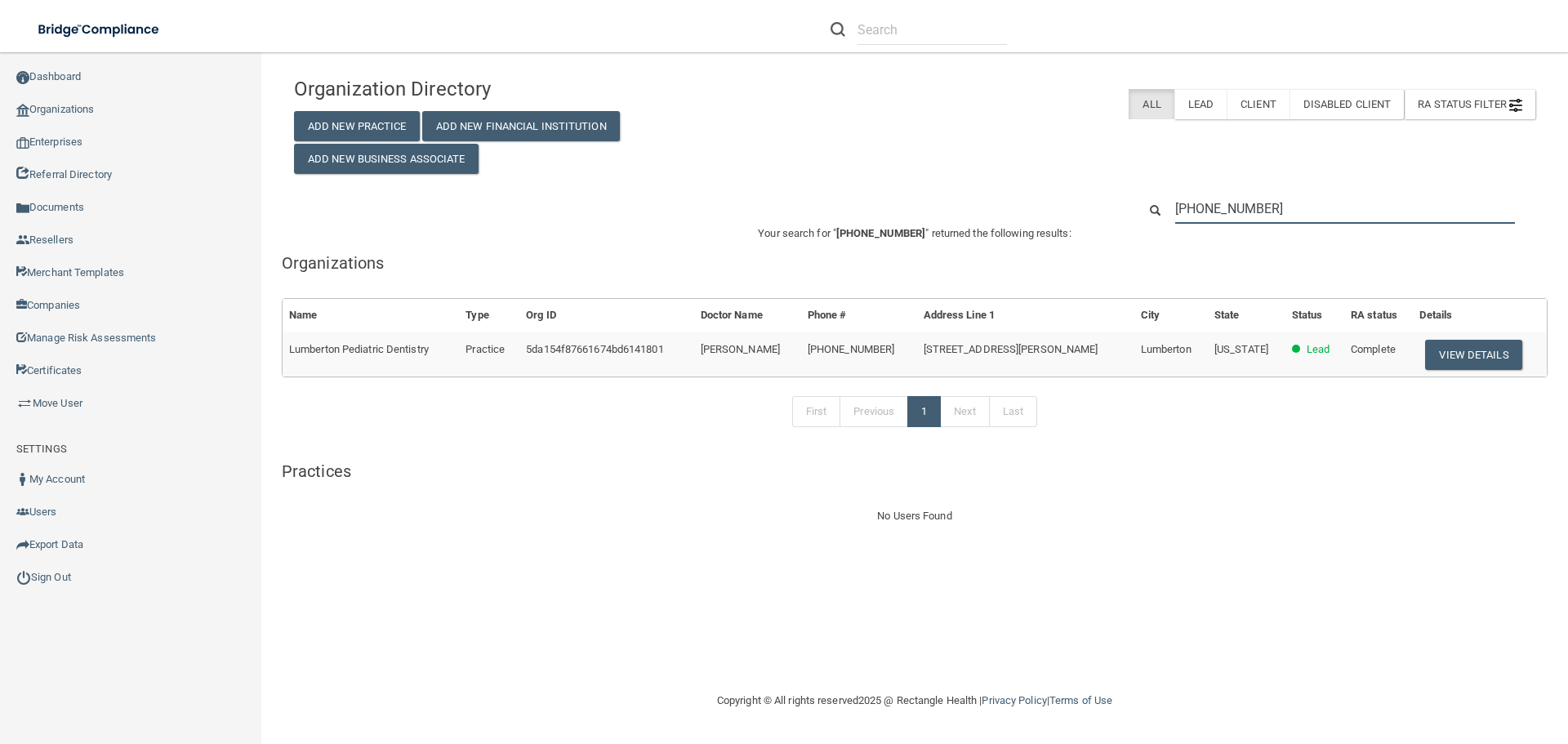
drag, startPoint x: 1288, startPoint y: 207, endPoint x: 1022, endPoint y: 201, distance: 266.1
click at [1024, 199] on div "[PHONE_NUMBER]" at bounding box center [914, 209] width 1266 height 31
paste input "[PERSON_NAME]"
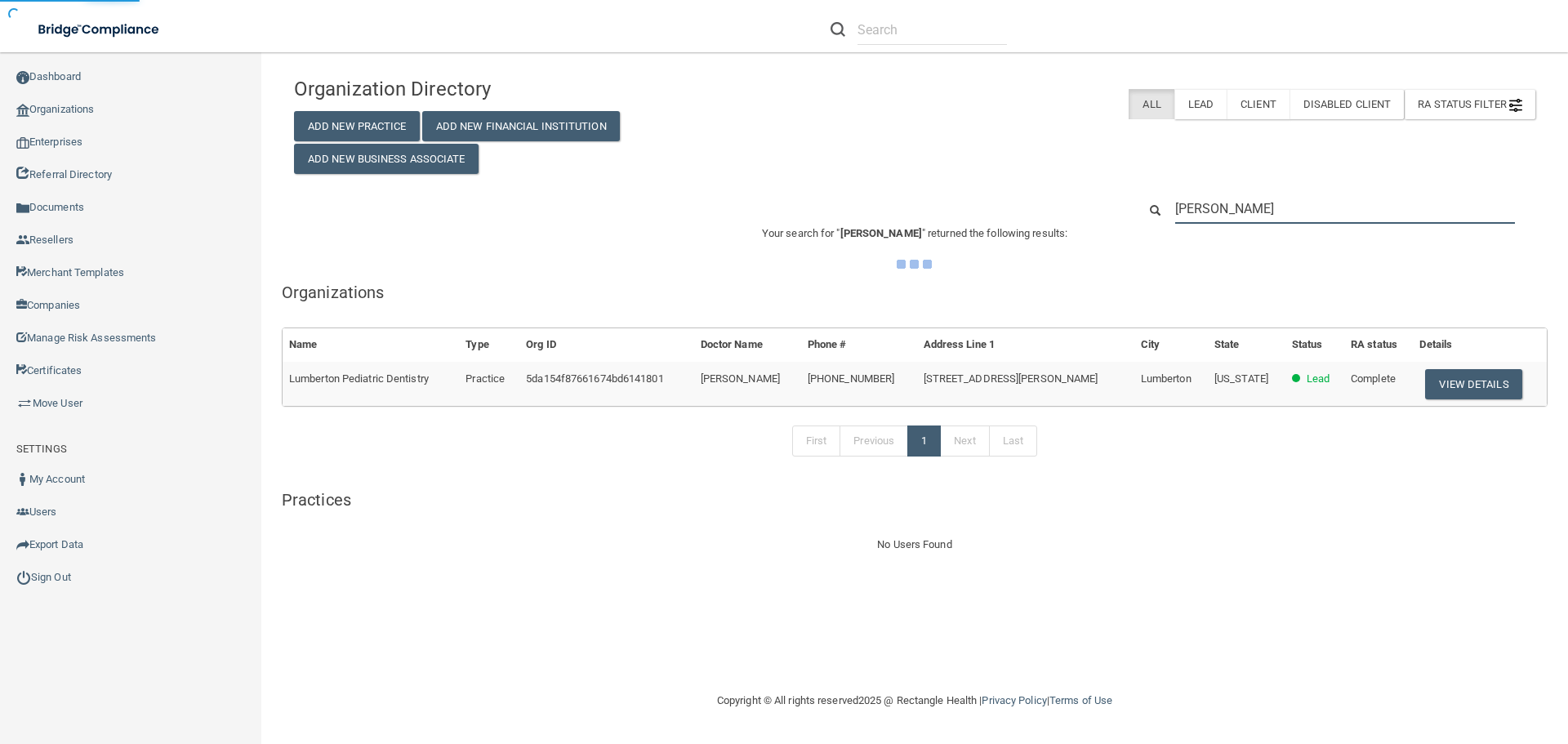
type input "[PERSON_NAME]"
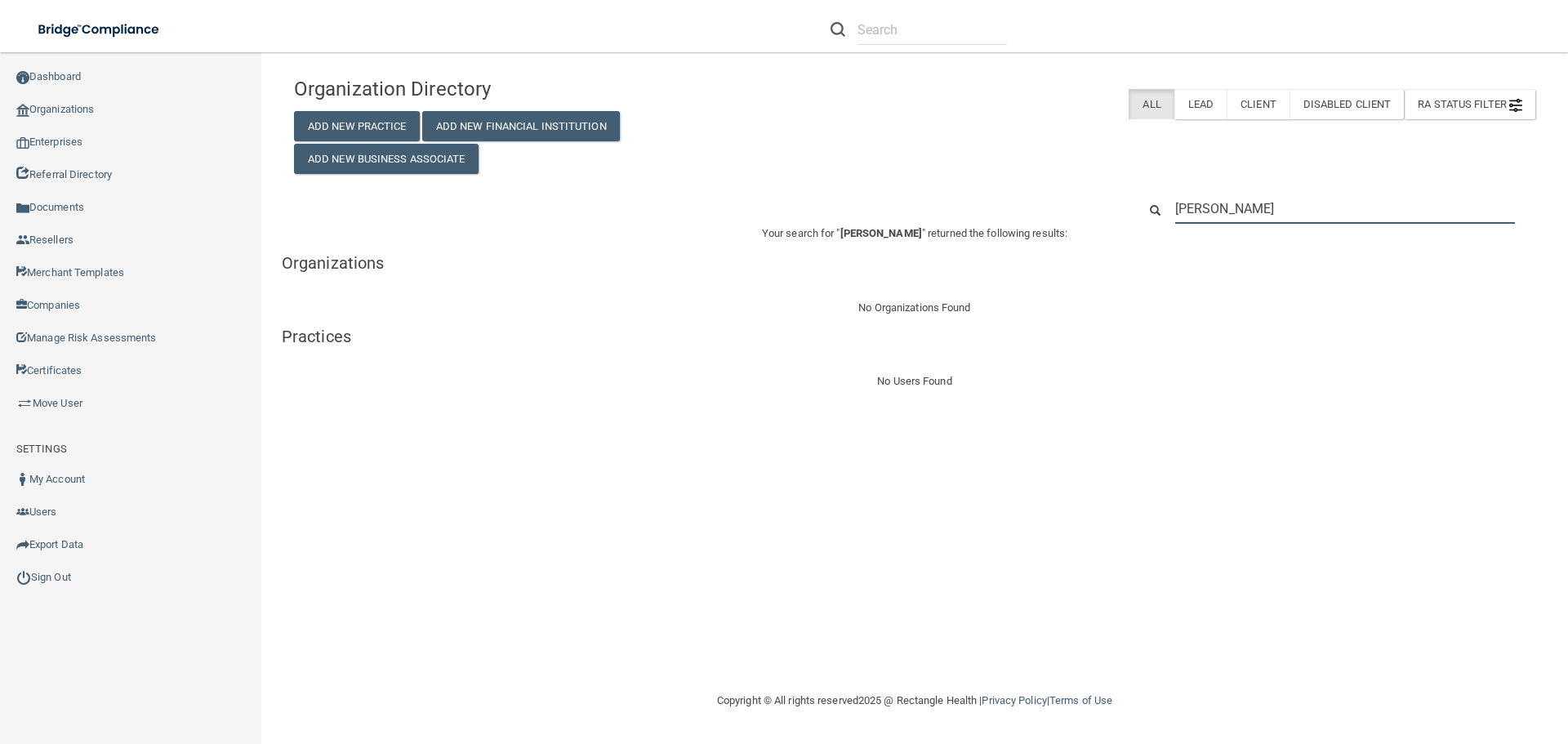
drag, startPoint x: 1332, startPoint y: 219, endPoint x: 956, endPoint y: 222, distance: 376.0
click at [956, 222] on div "[PERSON_NAME]" at bounding box center [914, 209] width 1266 height 31
paste input "[EMAIL_ADDRESS][DOMAIN_NAME]"
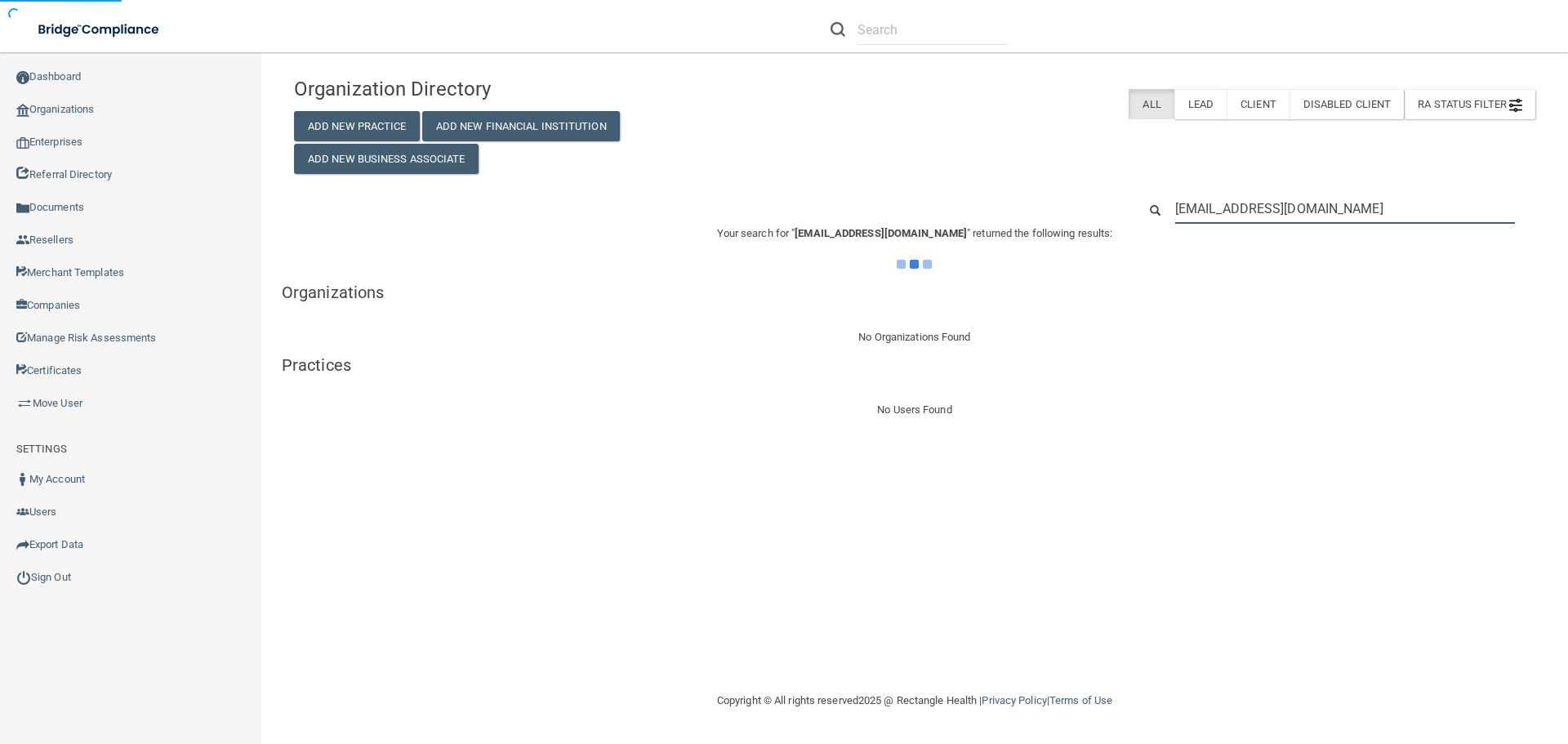
type input "[EMAIL_ADDRESS][DOMAIN_NAME]"
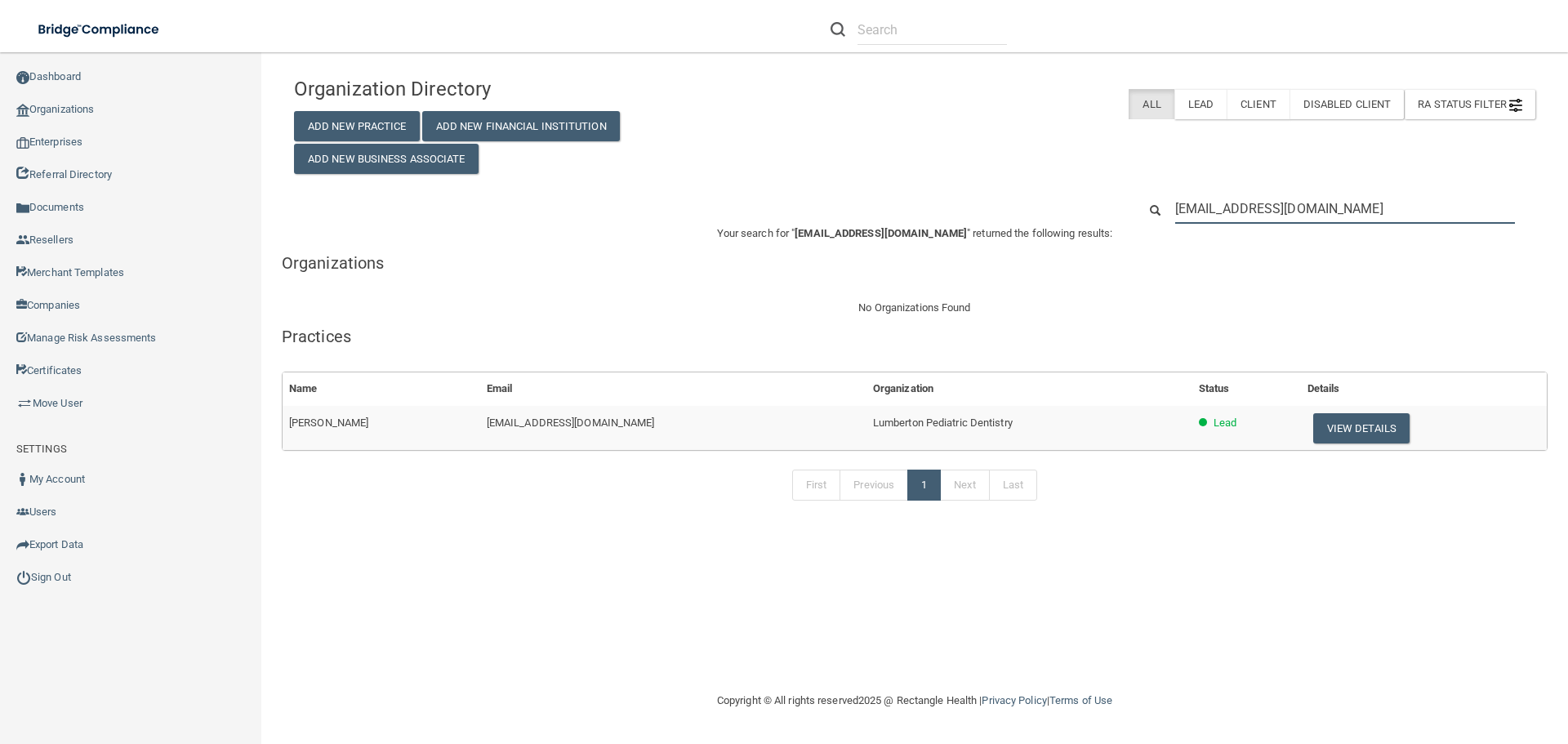
drag, startPoint x: 1410, startPoint y: 206, endPoint x: 1030, endPoint y: 215, distance: 380.1
click at [1034, 212] on div "[EMAIL_ADDRESS][DOMAIN_NAME]" at bounding box center [914, 209] width 1266 height 31
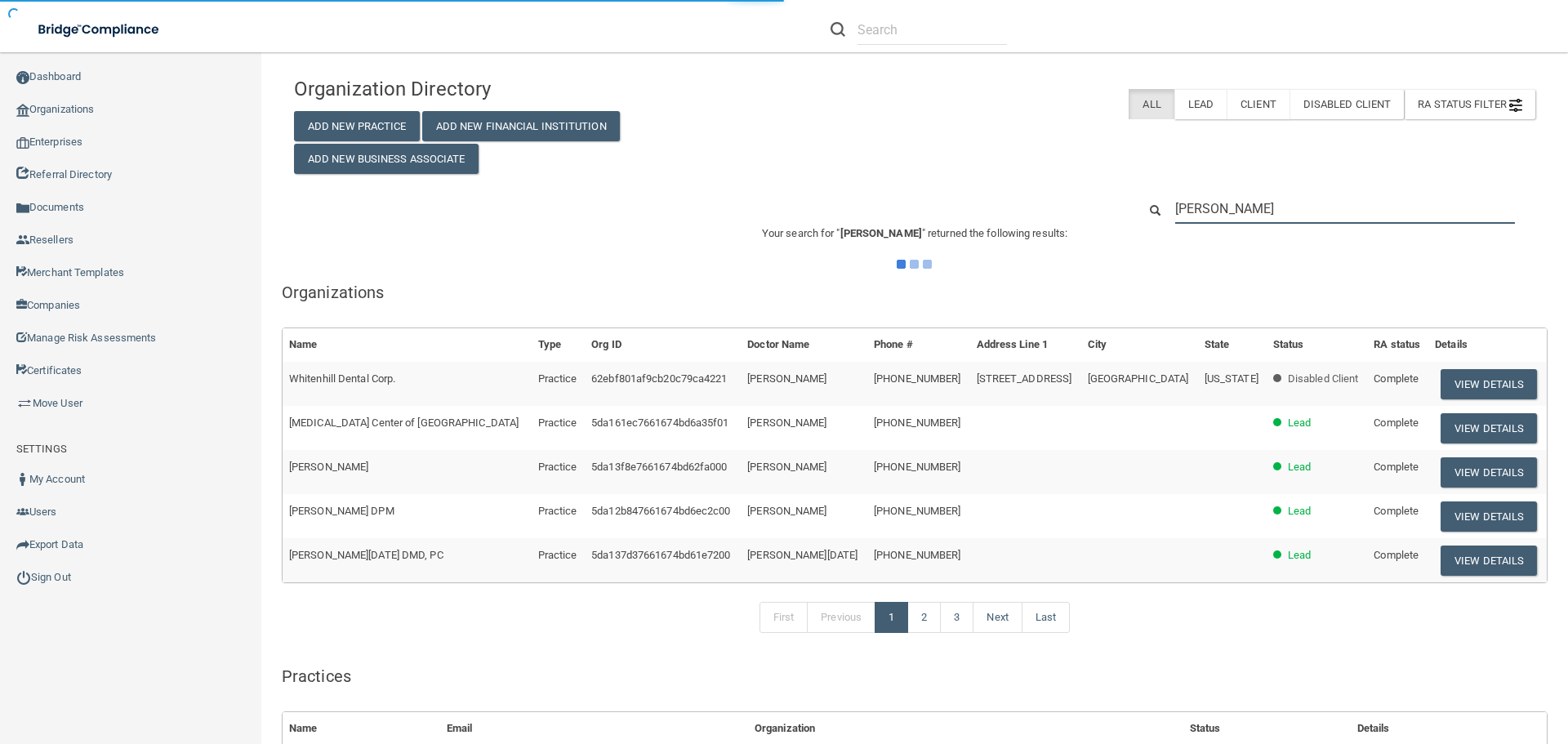
type input "[PERSON_NAME] mc"
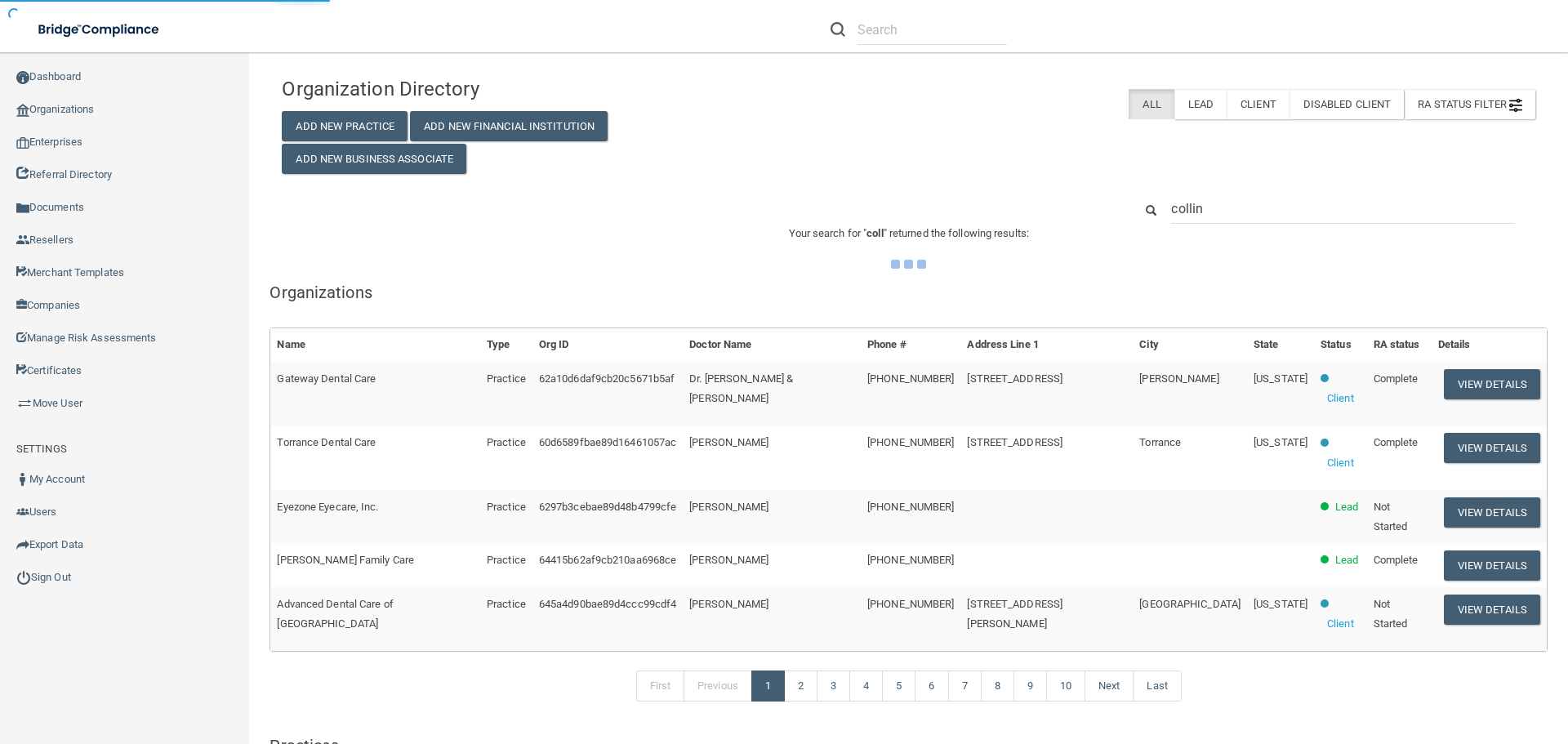
type input "[PERSON_NAME]"
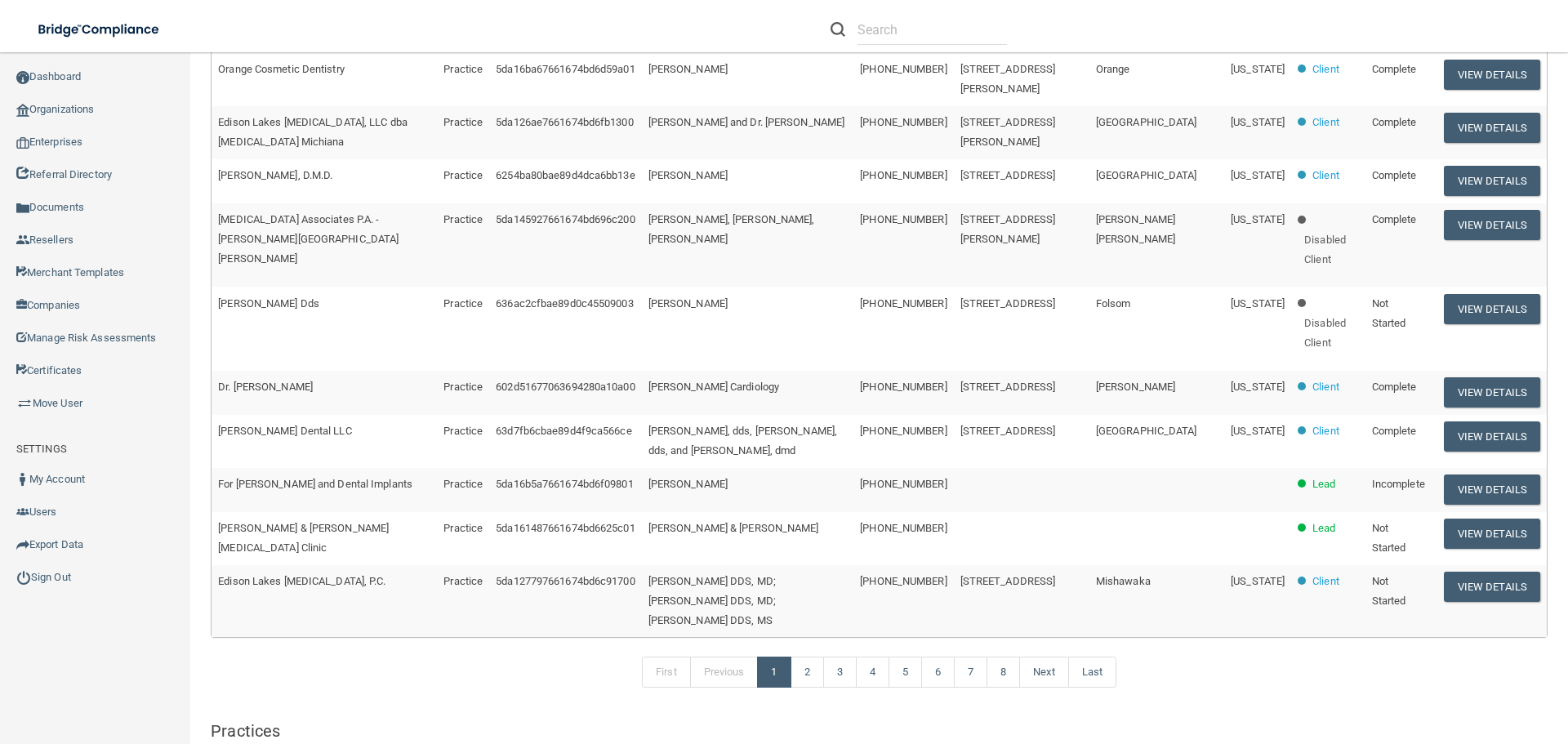
scroll to position [571, 0]
